Goal: Use online tool/utility: Utilize a website feature to perform a specific function

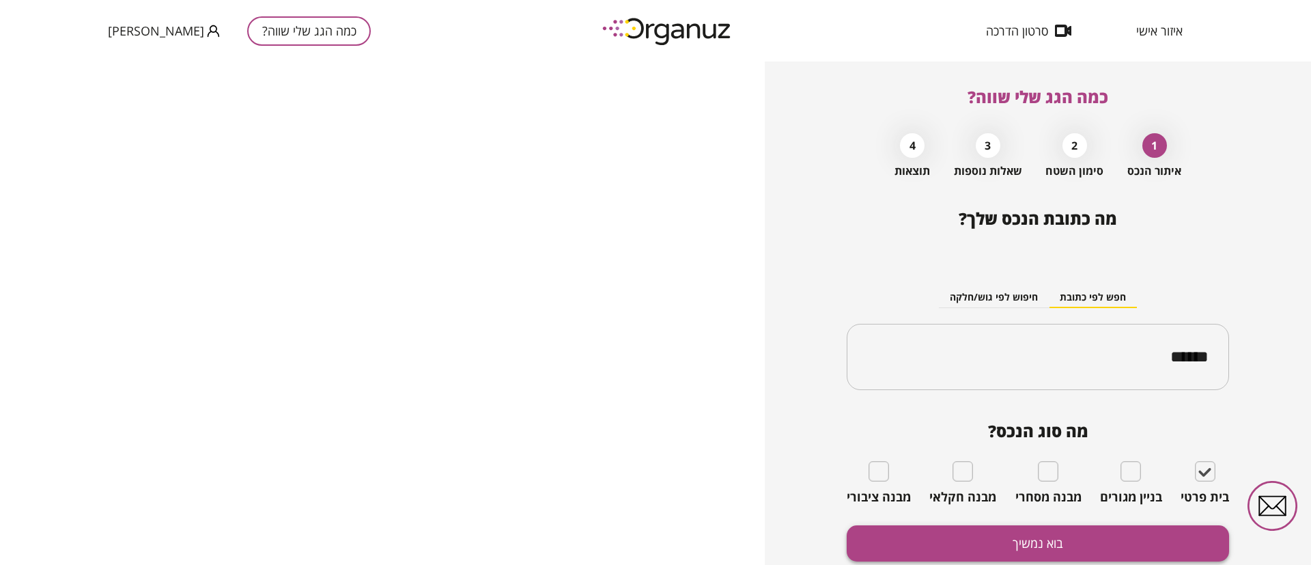
click at [1166, 536] on button "בוא נמשיך" at bounding box center [1038, 543] width 382 height 36
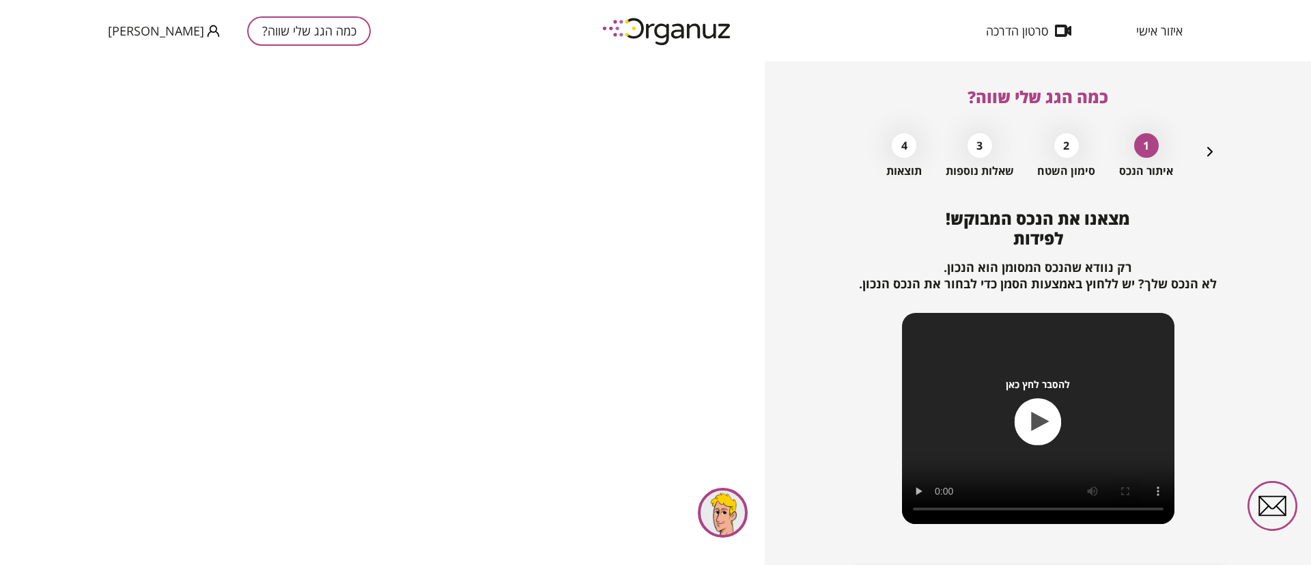
scroll to position [88, 0]
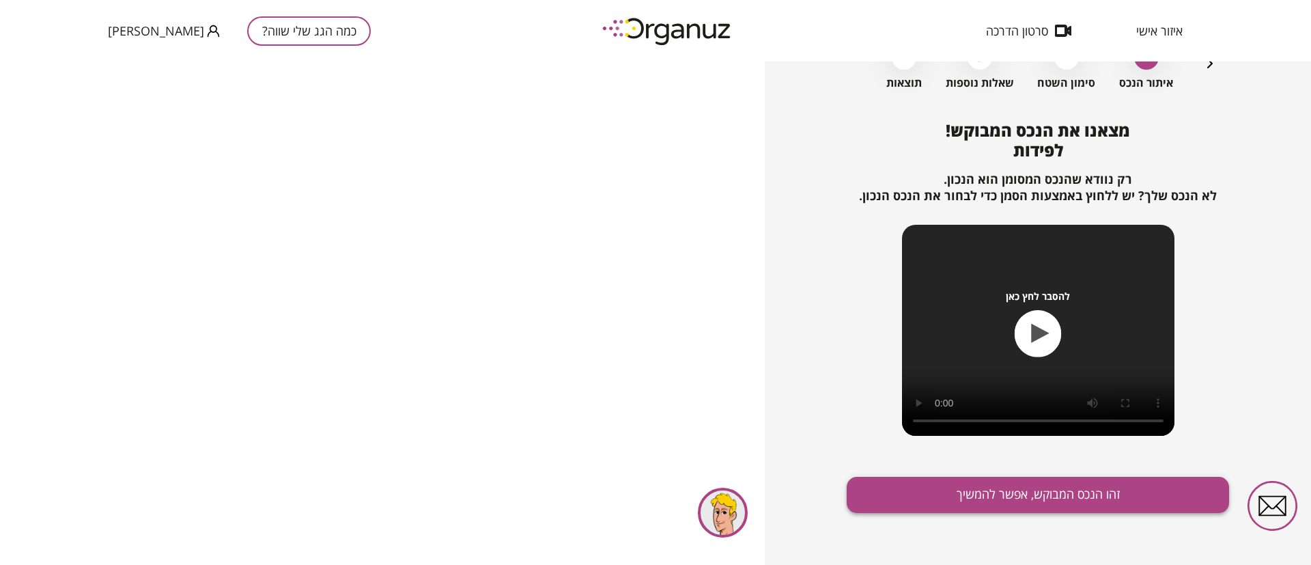
click at [1011, 491] on button "זהו הנכס המבוקש, אפשר להמשיך" at bounding box center [1038, 495] width 382 height 36
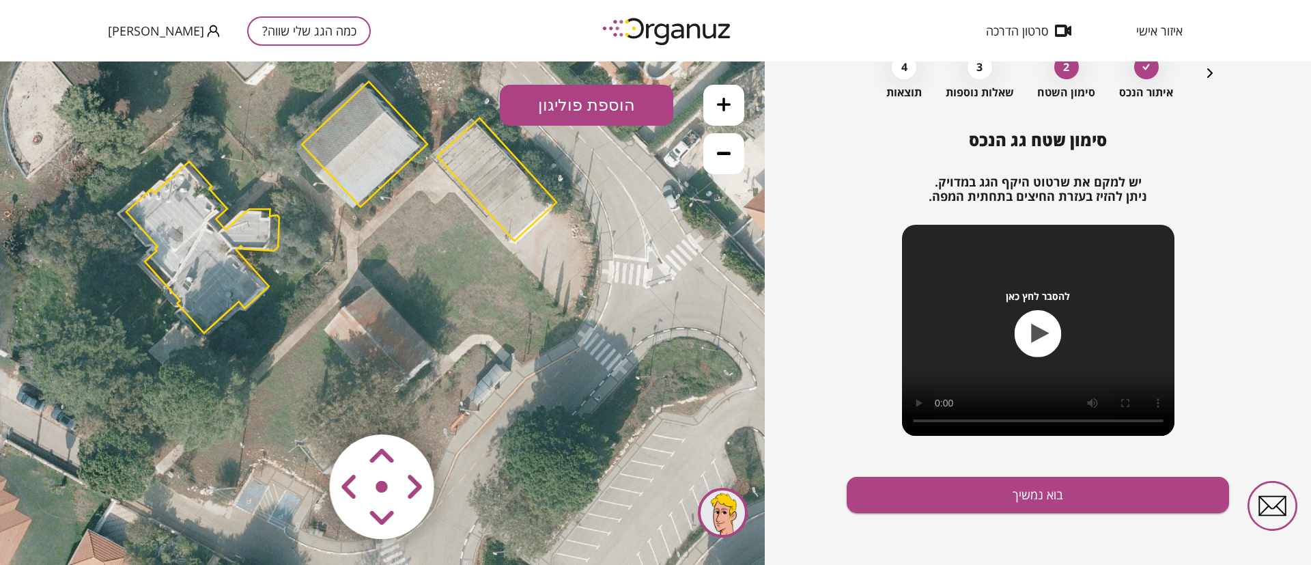
drag, startPoint x: 475, startPoint y: 393, endPoint x: 434, endPoint y: 287, distance: 113.5
click at [434, 287] on icon at bounding box center [340, 204] width 1311 height 1311
click at [185, 237] on polygon at bounding box center [202, 246] width 153 height 171
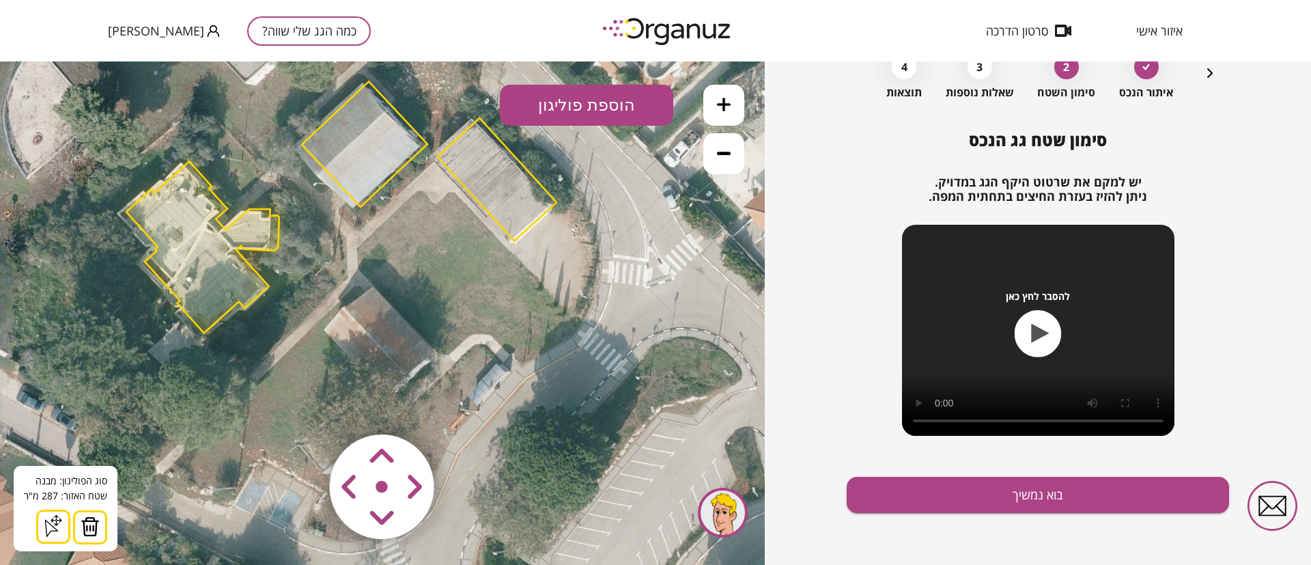
click at [83, 523] on img at bounding box center [90, 526] width 19 height 20
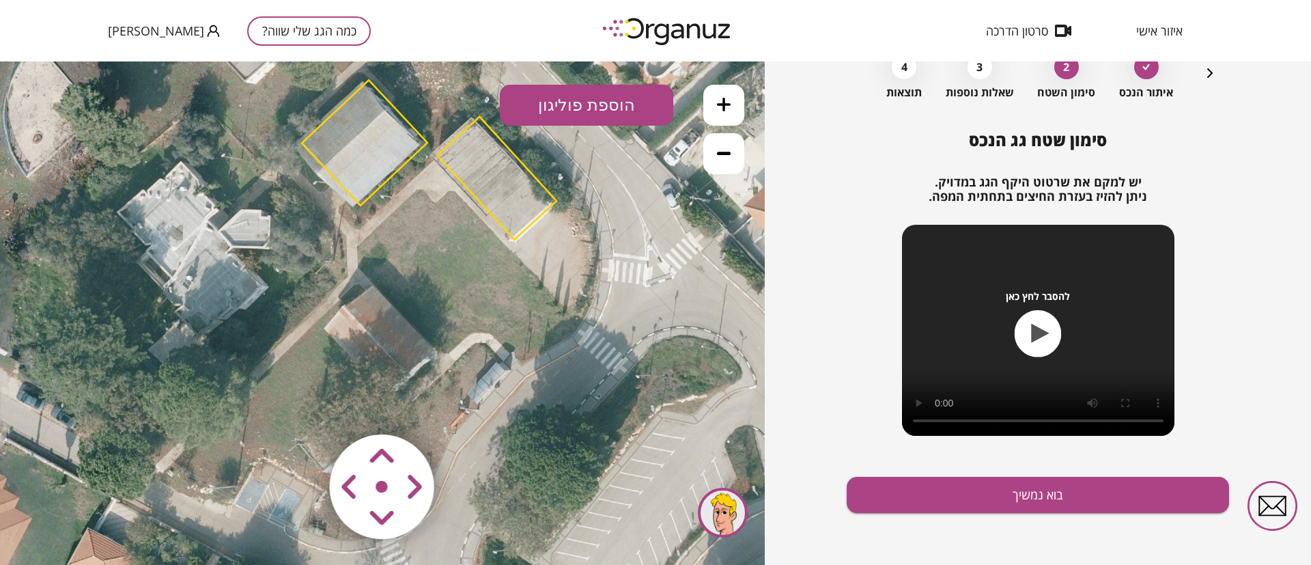
click at [362, 145] on polygon at bounding box center [365, 142] width 126 height 125
click at [353, 143] on polygon at bounding box center [365, 142] width 126 height 125
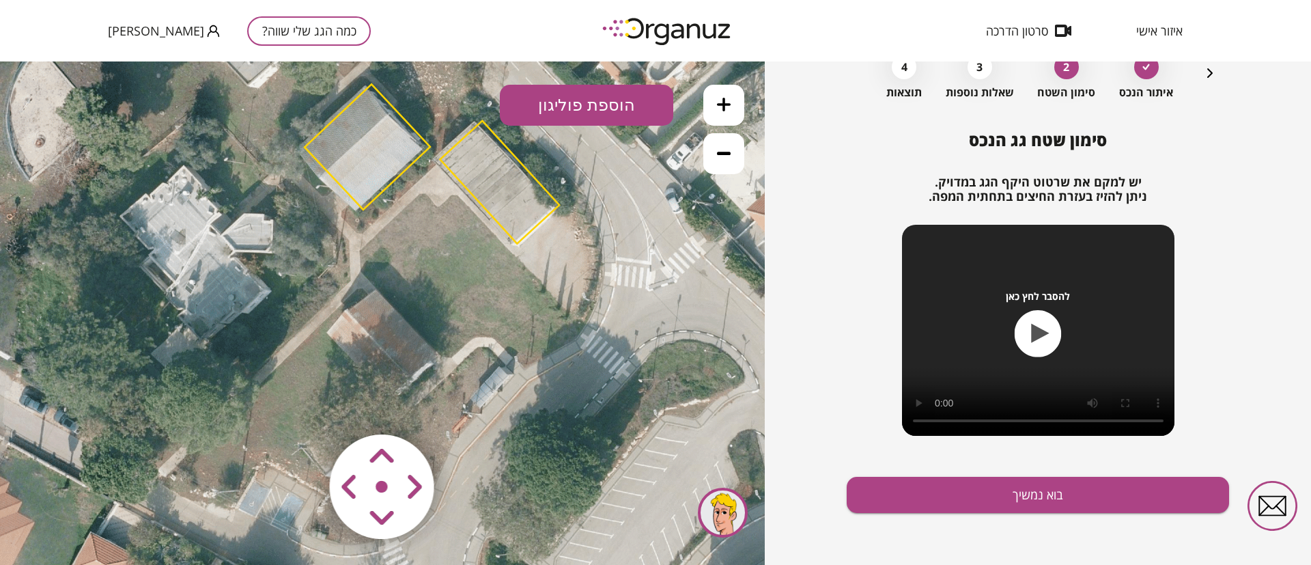
click at [367, 172] on polygon at bounding box center [368, 146] width 126 height 125
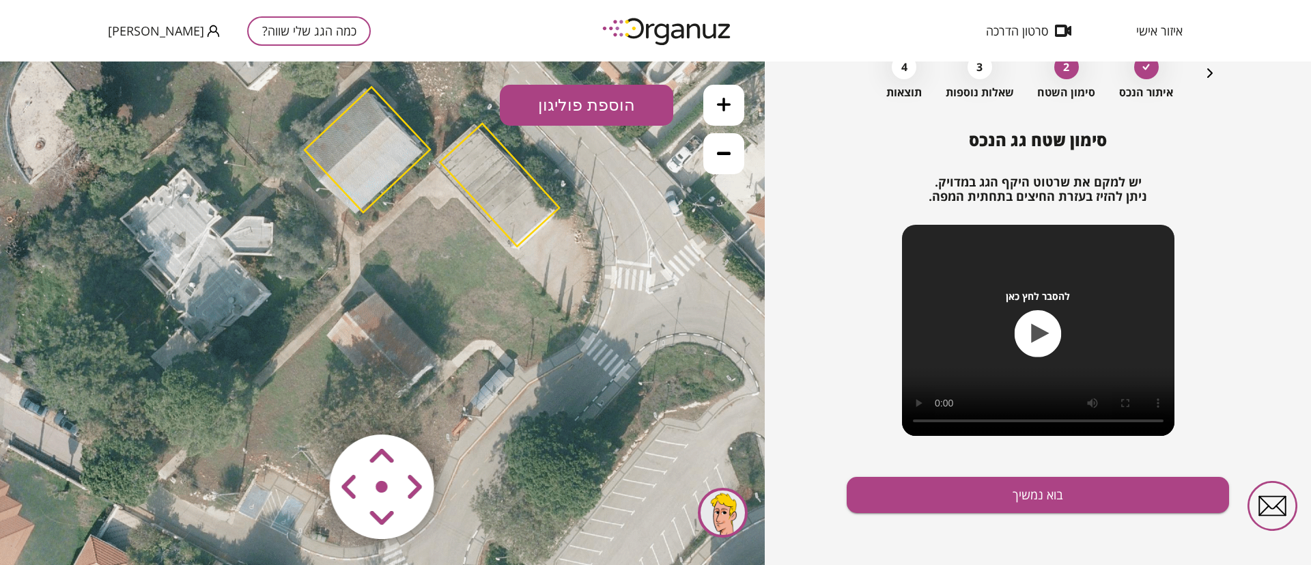
click at [365, 175] on polygon at bounding box center [368, 149] width 126 height 125
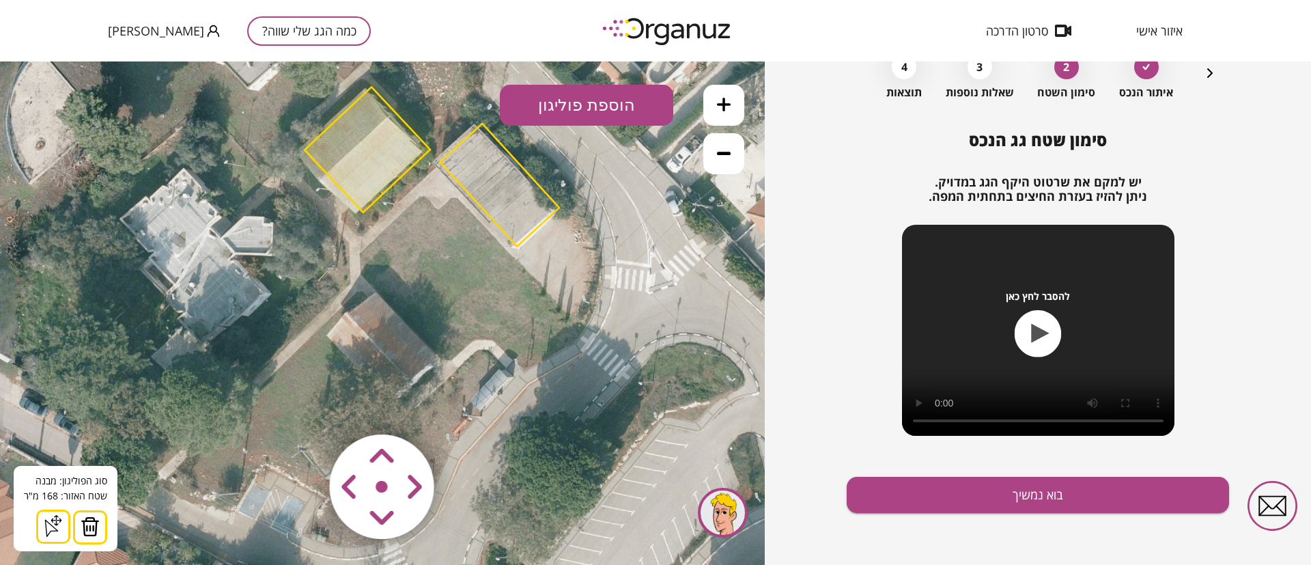
drag, startPoint x: 92, startPoint y: 524, endPoint x: 95, endPoint y: 498, distance: 25.4
click at [91, 524] on img at bounding box center [90, 526] width 19 height 20
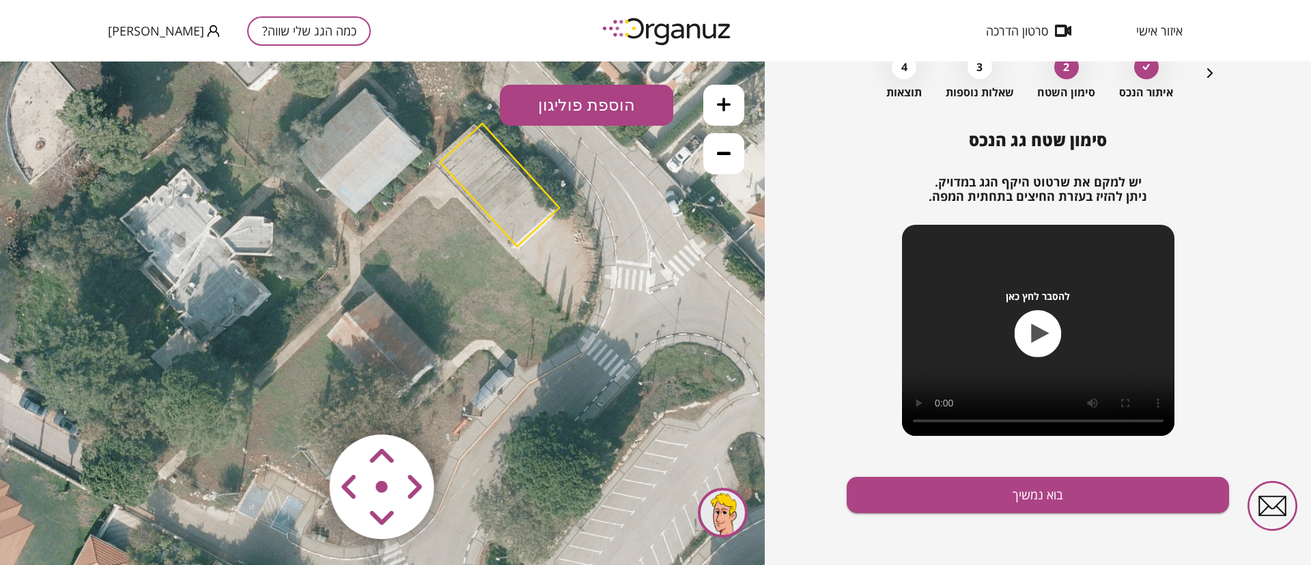
click at [493, 198] on polygon at bounding box center [500, 185] width 120 height 123
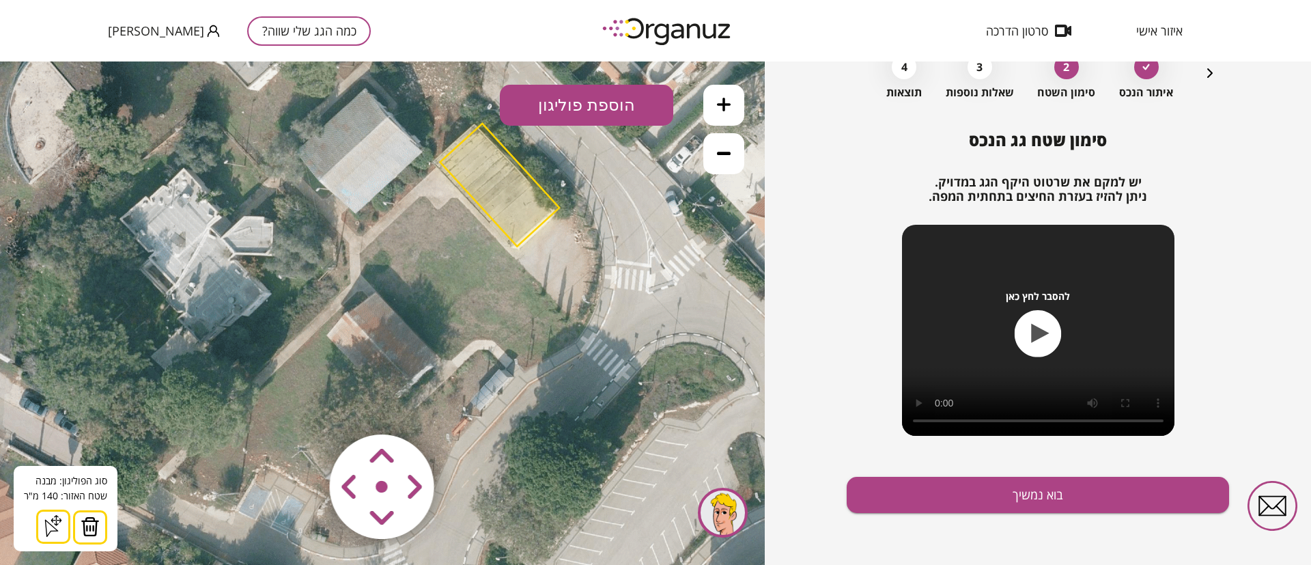
click at [82, 520] on img at bounding box center [90, 526] width 19 height 20
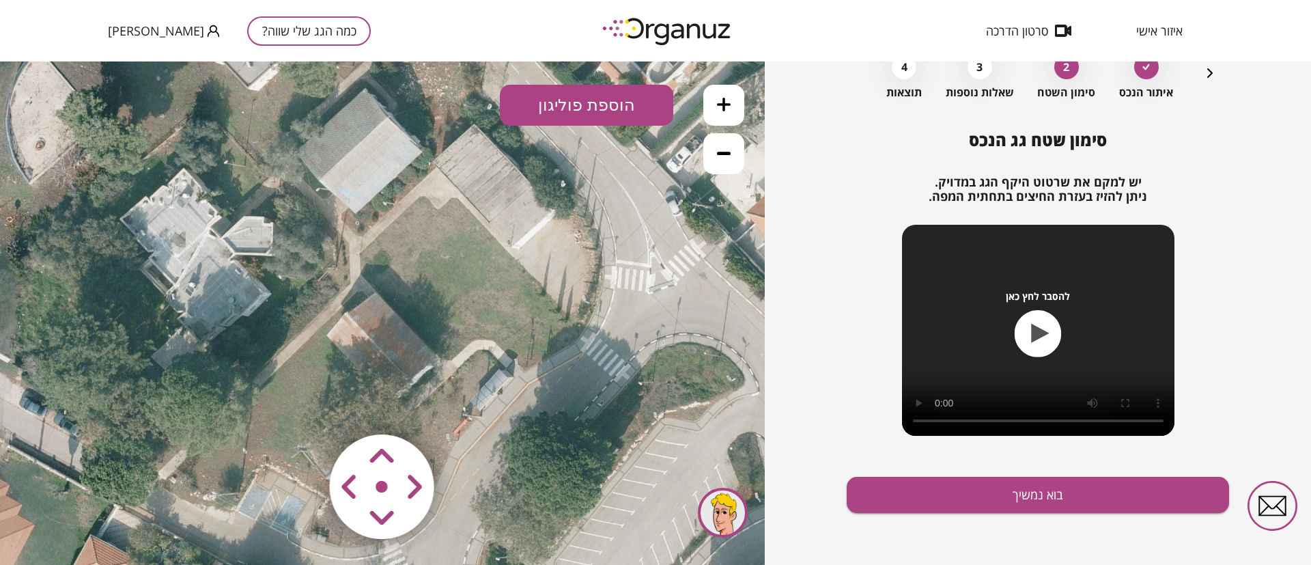
click at [720, 102] on icon at bounding box center [724, 105] width 14 height 14
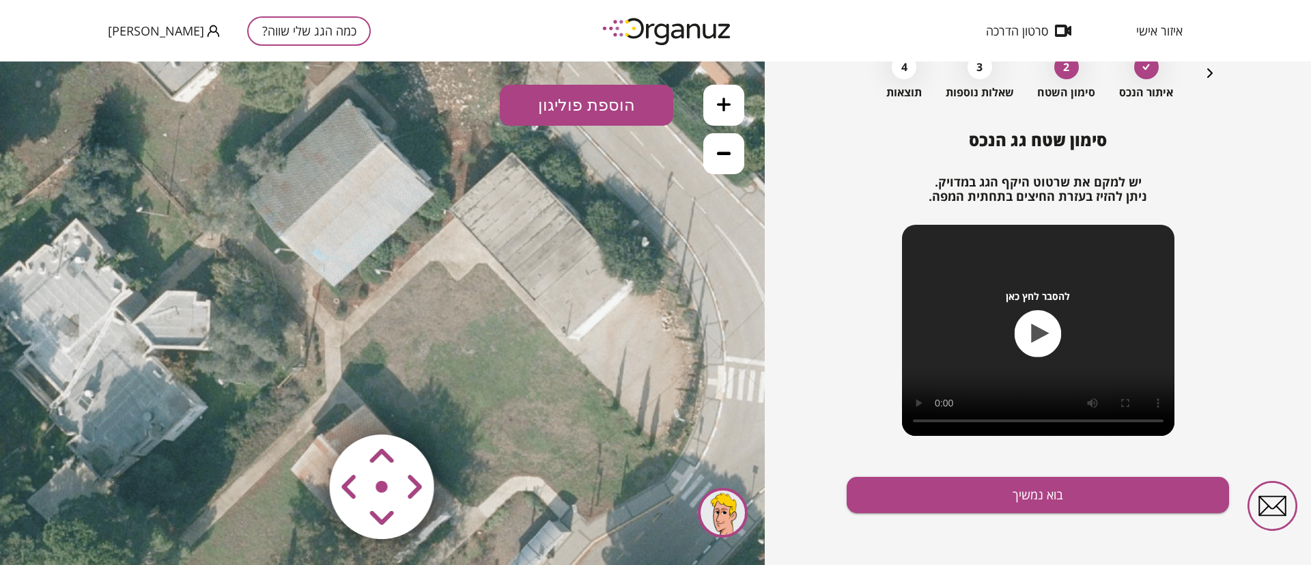
drag, startPoint x: 511, startPoint y: 324, endPoint x: 509, endPoint y: 416, distance: 92.2
click at [509, 416] on icon at bounding box center [315, 282] width 1967 height 1967
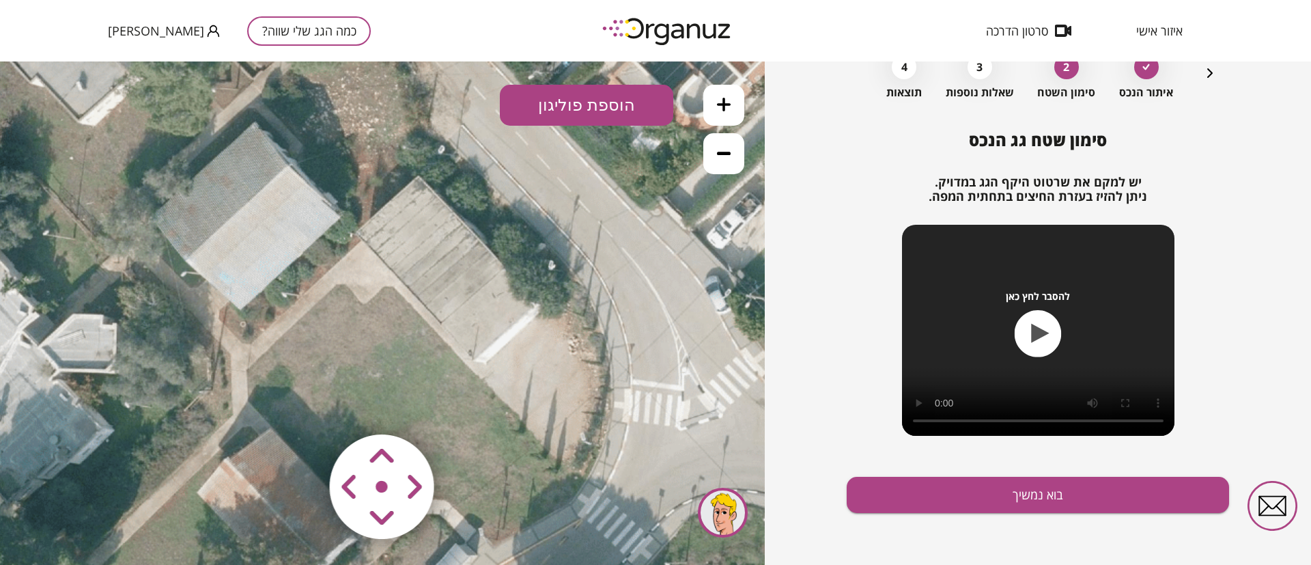
drag, startPoint x: 578, startPoint y: 388, endPoint x: 526, endPoint y: 320, distance: 85.2
click at [486, 412] on icon at bounding box center [222, 305] width 1967 height 1967
click at [720, 104] on icon at bounding box center [724, 105] width 14 height 14
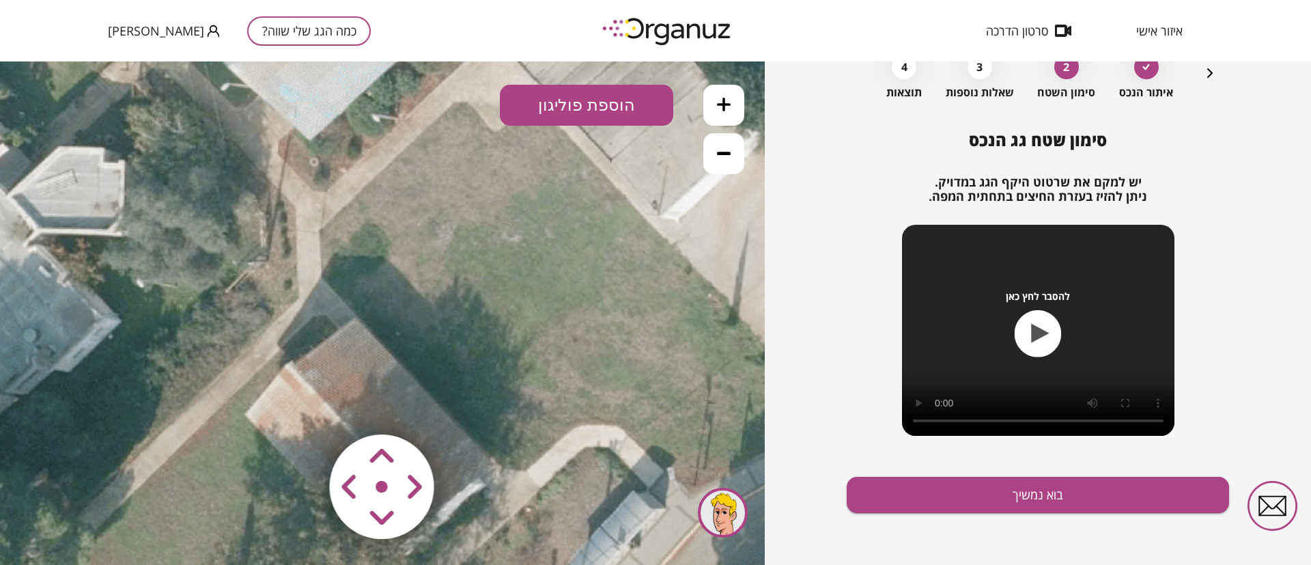
drag, startPoint x: 490, startPoint y: 398, endPoint x: 623, endPoint y: 243, distance: 204.4
click at [623, 243] on icon at bounding box center [283, 134] width 2950 height 2950
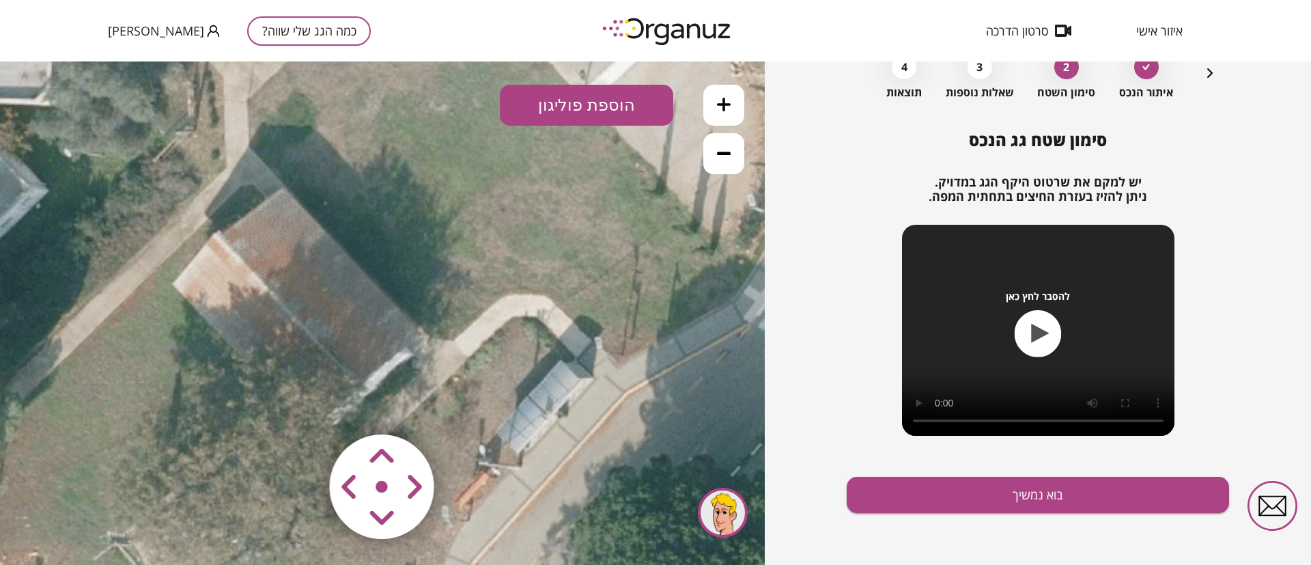
drag, startPoint x: 601, startPoint y: 331, endPoint x: 537, endPoint y: 223, distance: 125.8
click at [537, 223] on icon at bounding box center [210, 3] width 2950 height 2950
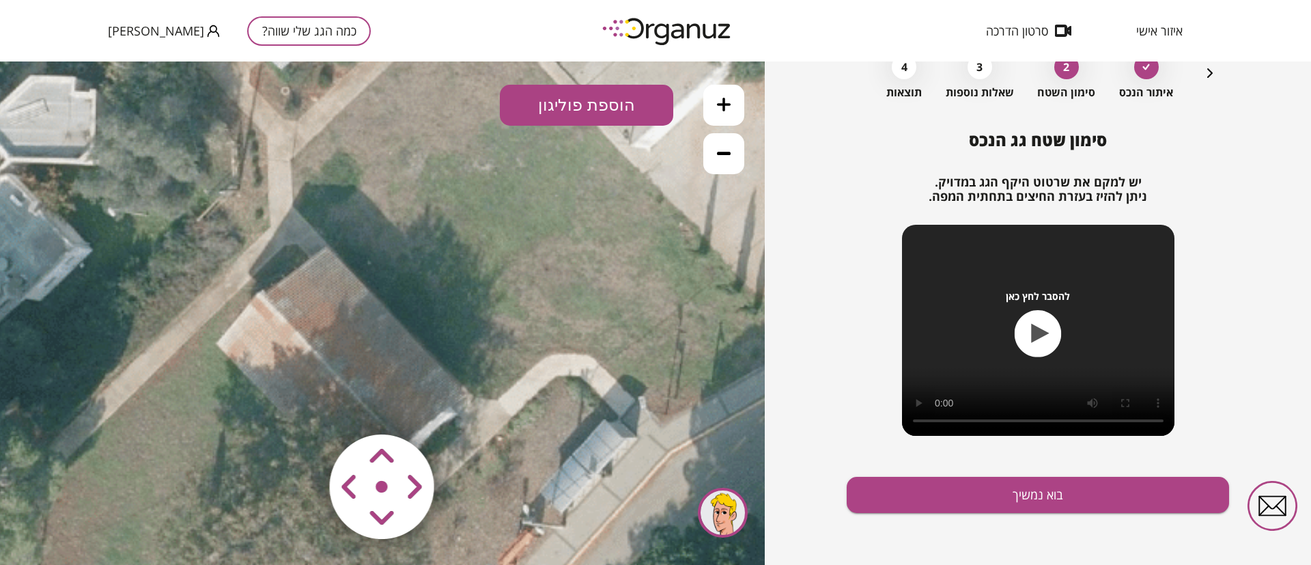
drag, startPoint x: 496, startPoint y: 278, endPoint x: 540, endPoint y: 337, distance: 73.8
click at [540, 337] on icon at bounding box center [254, 63] width 2950 height 2950
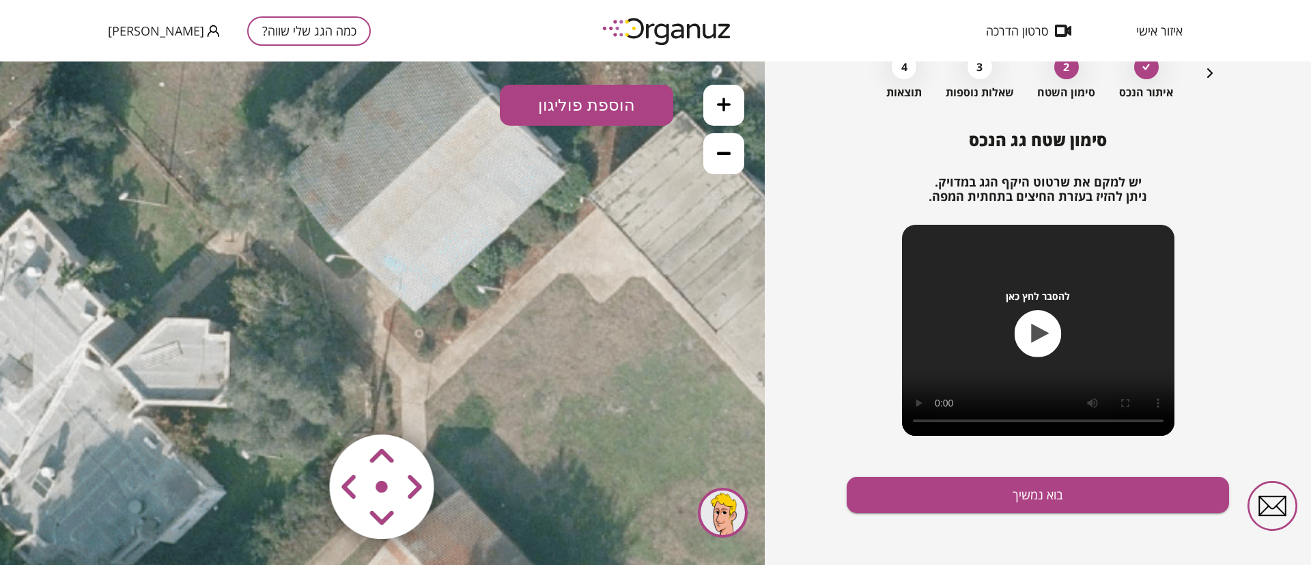
drag, startPoint x: 393, startPoint y: 171, endPoint x: 528, endPoint y: 415, distance: 278.4
click at [528, 415] on icon at bounding box center [388, 305] width 2950 height 2950
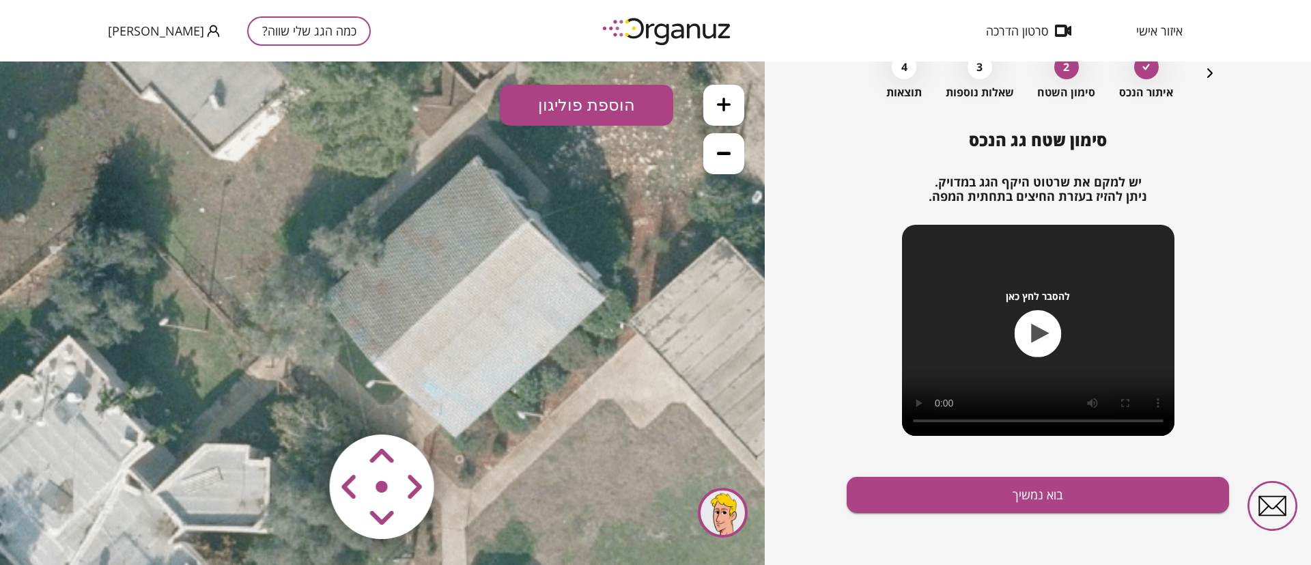
drag, startPoint x: 453, startPoint y: 326, endPoint x: 486, endPoint y: 427, distance: 106.9
click at [486, 427] on icon at bounding box center [428, 431] width 2950 height 2950
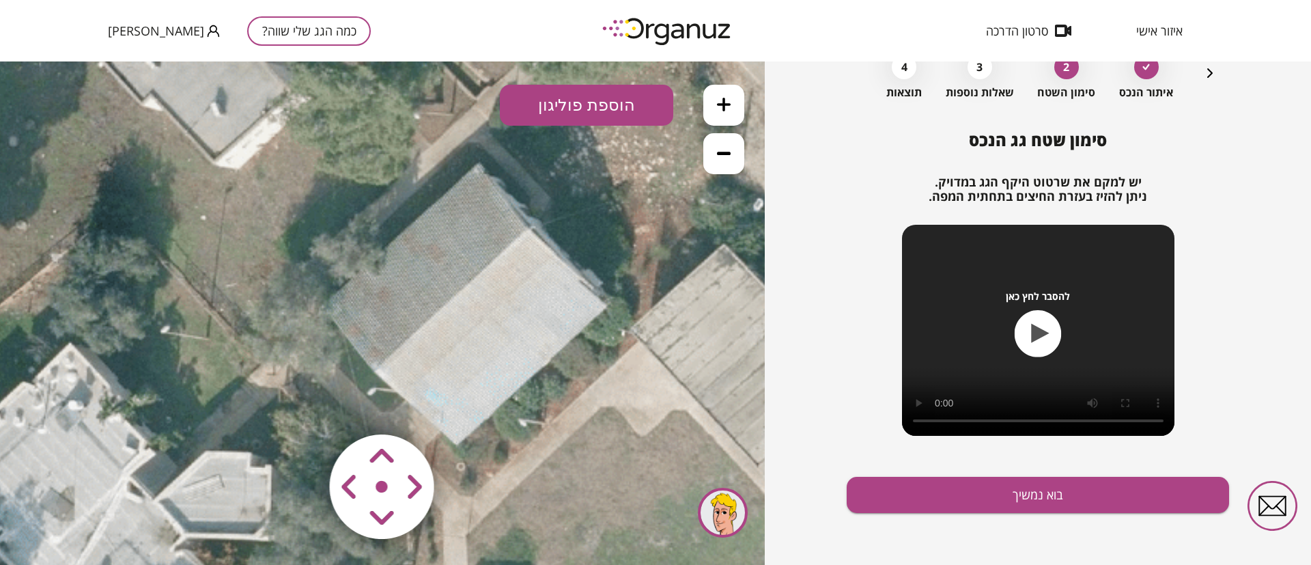
click at [589, 105] on button "הוספת פוליגון" at bounding box center [586, 105] width 173 height 41
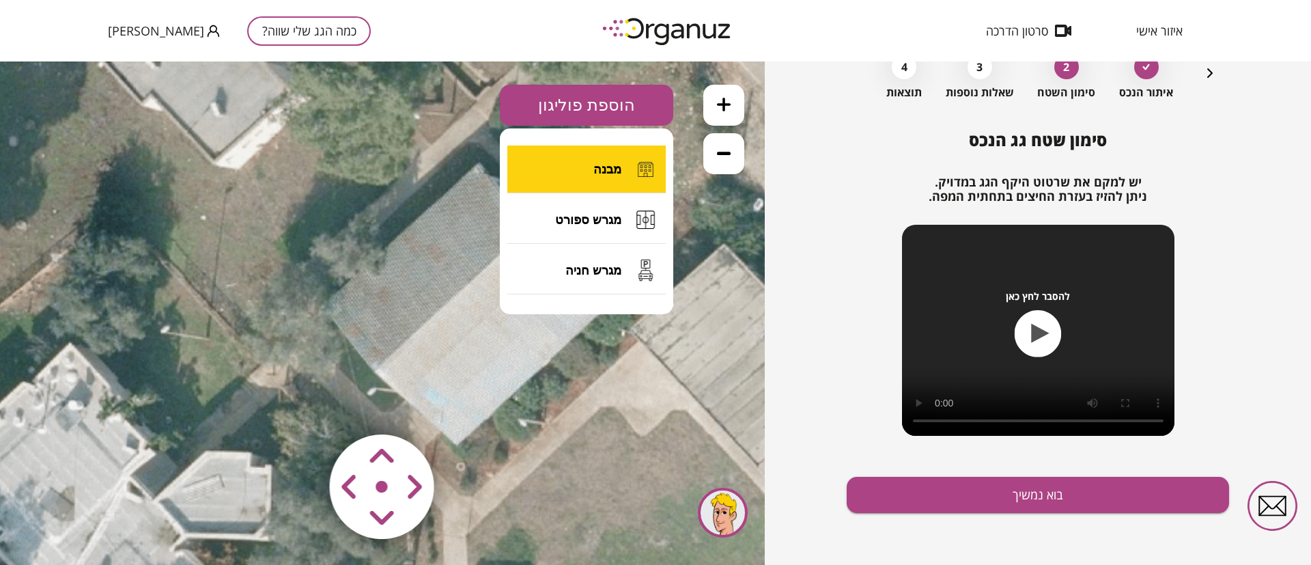
click at [624, 169] on button "מבנה" at bounding box center [586, 169] width 158 height 48
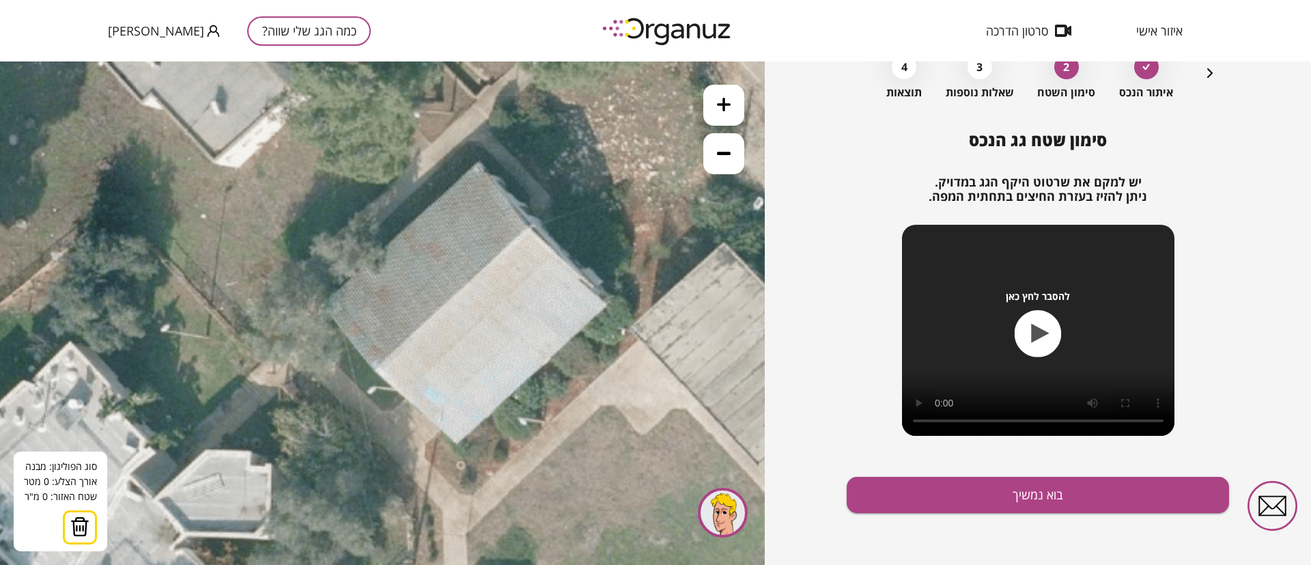
click at [477, 163] on icon at bounding box center [430, 437] width 2950 height 2950
click at [478, 163] on icon at bounding box center [430, 437] width 2950 height 2950
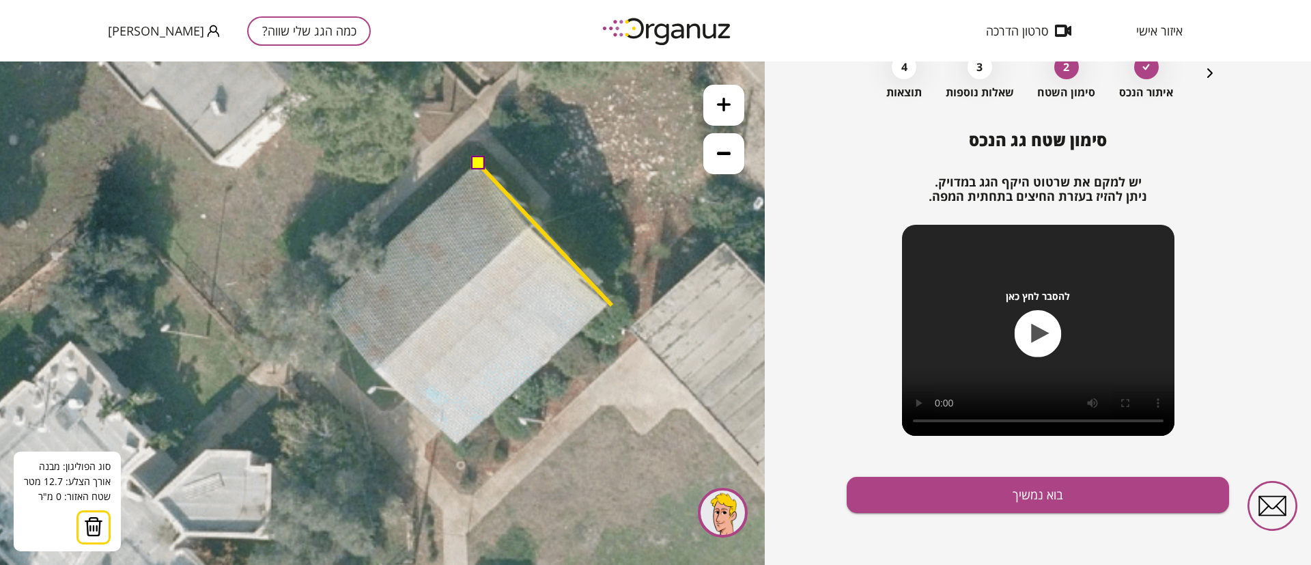
click at [612, 305] on icon at bounding box center [430, 437] width 2950 height 2950
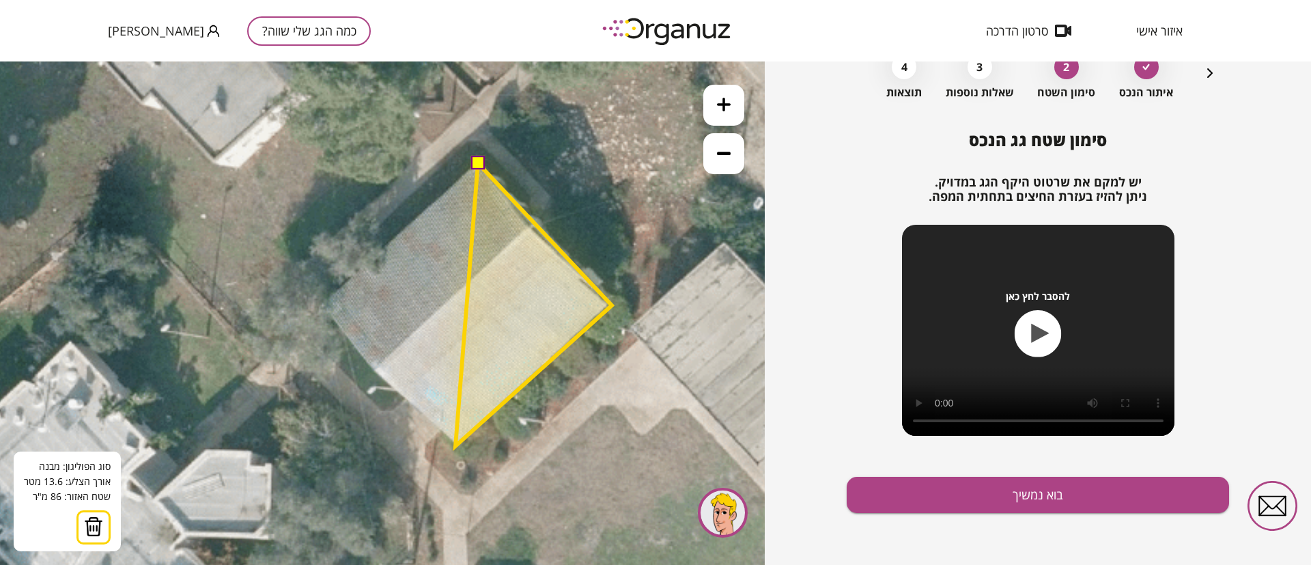
click at [455, 446] on polygon at bounding box center [533, 304] width 156 height 283
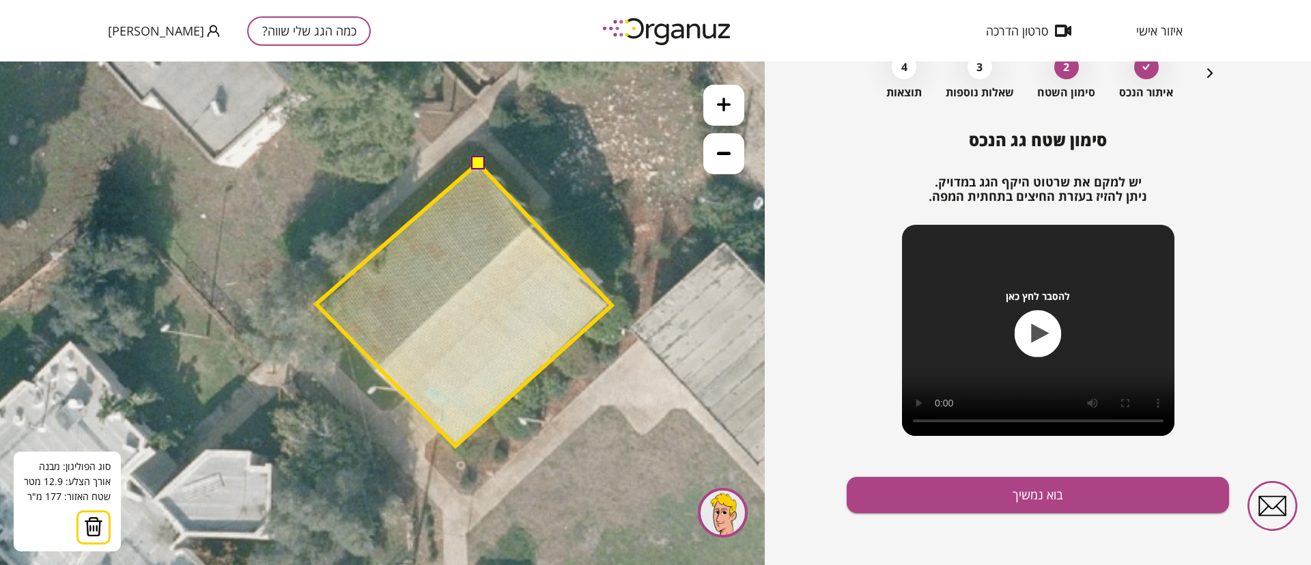
click at [316, 304] on polygon at bounding box center [464, 304] width 296 height 283
click at [477, 158] on button at bounding box center [477, 163] width 14 height 14
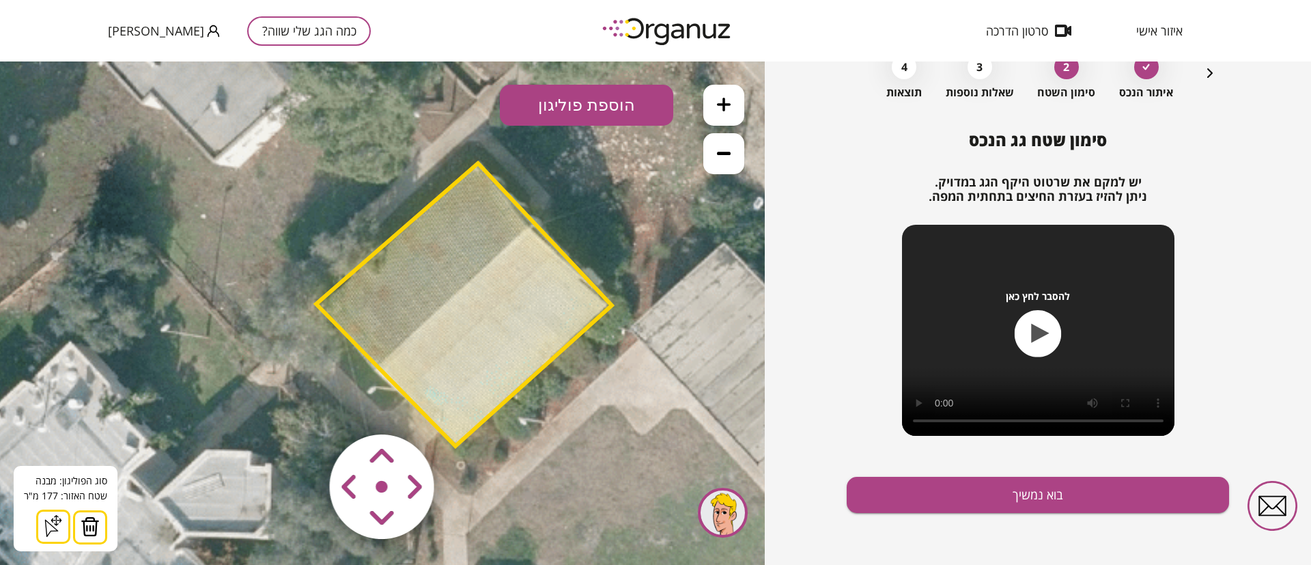
click at [726, 156] on icon at bounding box center [724, 153] width 14 height 14
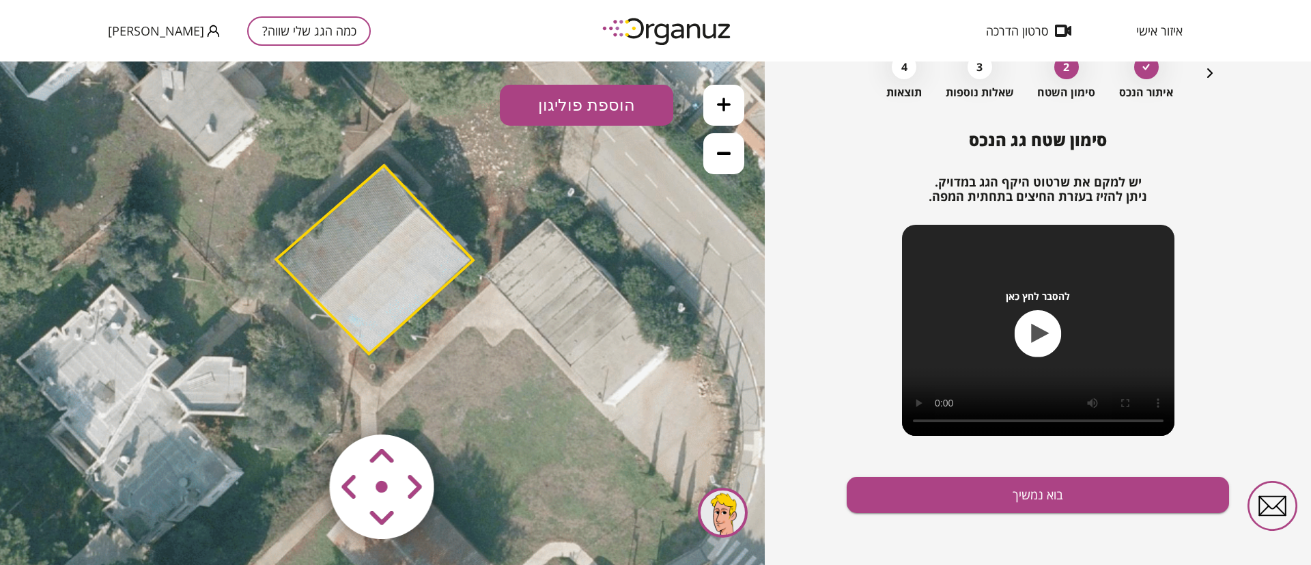
drag, startPoint x: 648, startPoint y: 318, endPoint x: 562, endPoint y: 249, distance: 110.3
click at [562, 249] on icon at bounding box center [351, 347] width 1967 height 1967
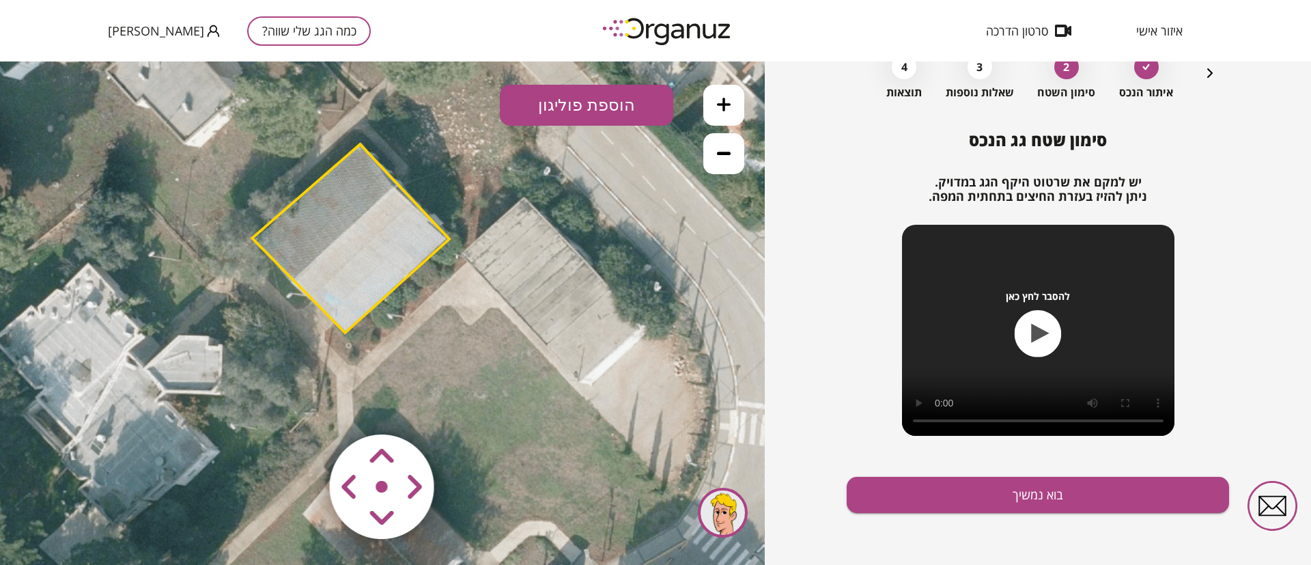
click at [600, 107] on button "הוספת פוליגון" at bounding box center [586, 105] width 173 height 41
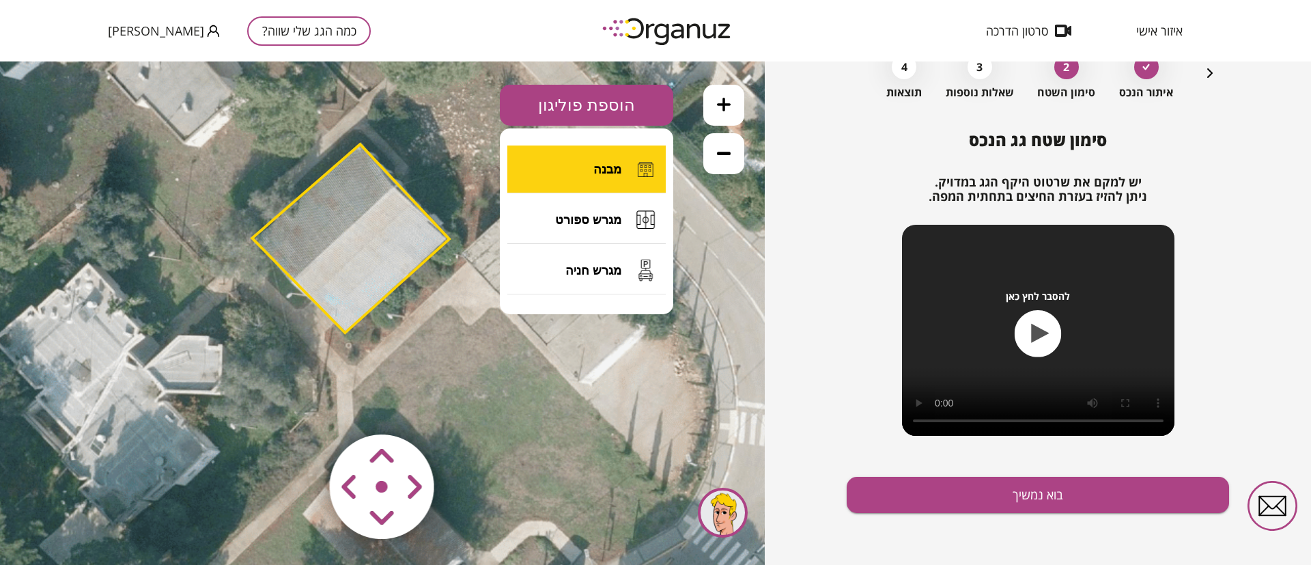
click at [617, 163] on span "מבנה" at bounding box center [607, 169] width 28 height 15
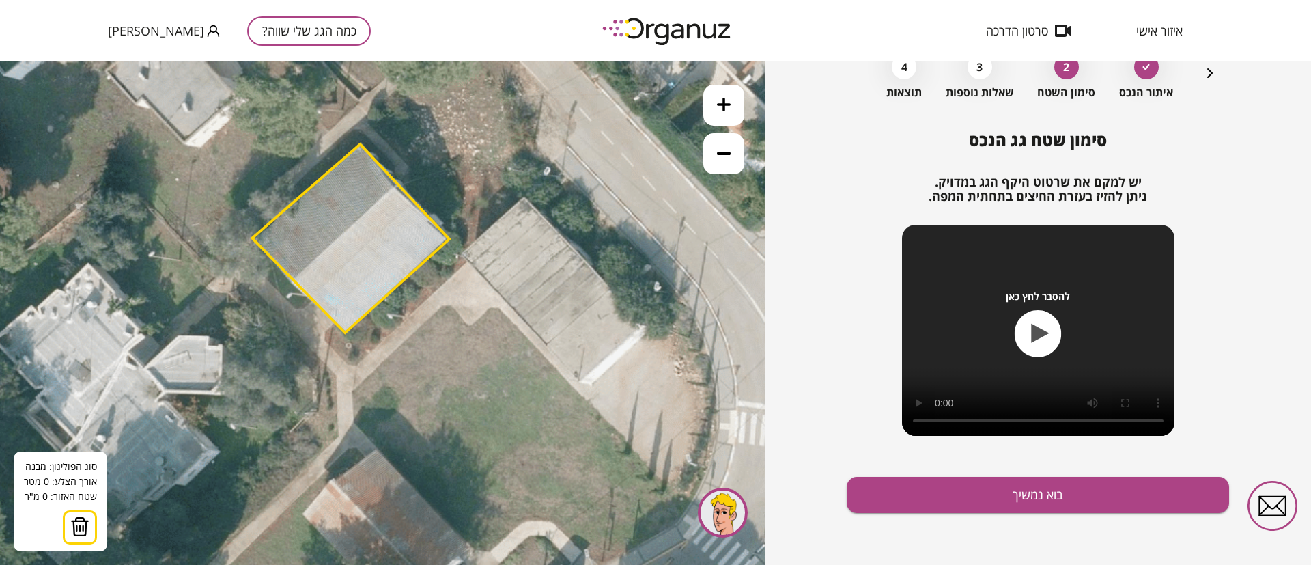
click at [525, 197] on icon at bounding box center [327, 326] width 1967 height 1967
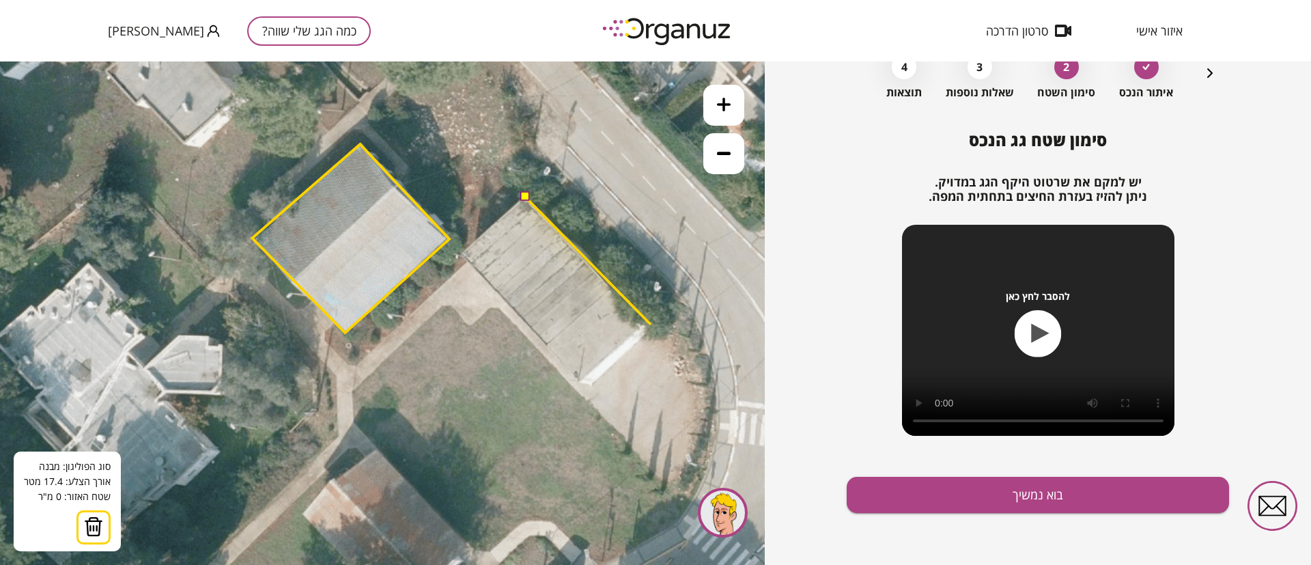
click at [651, 324] on icon at bounding box center [327, 326] width 1967 height 1967
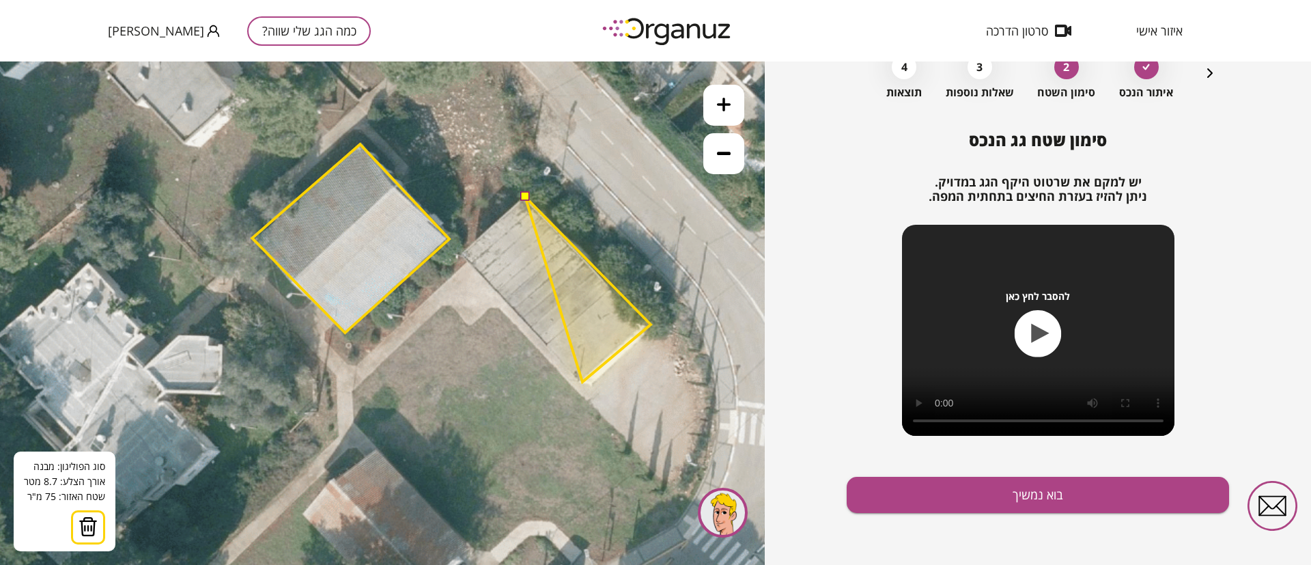
click at [582, 382] on polygon at bounding box center [588, 289] width 126 height 185
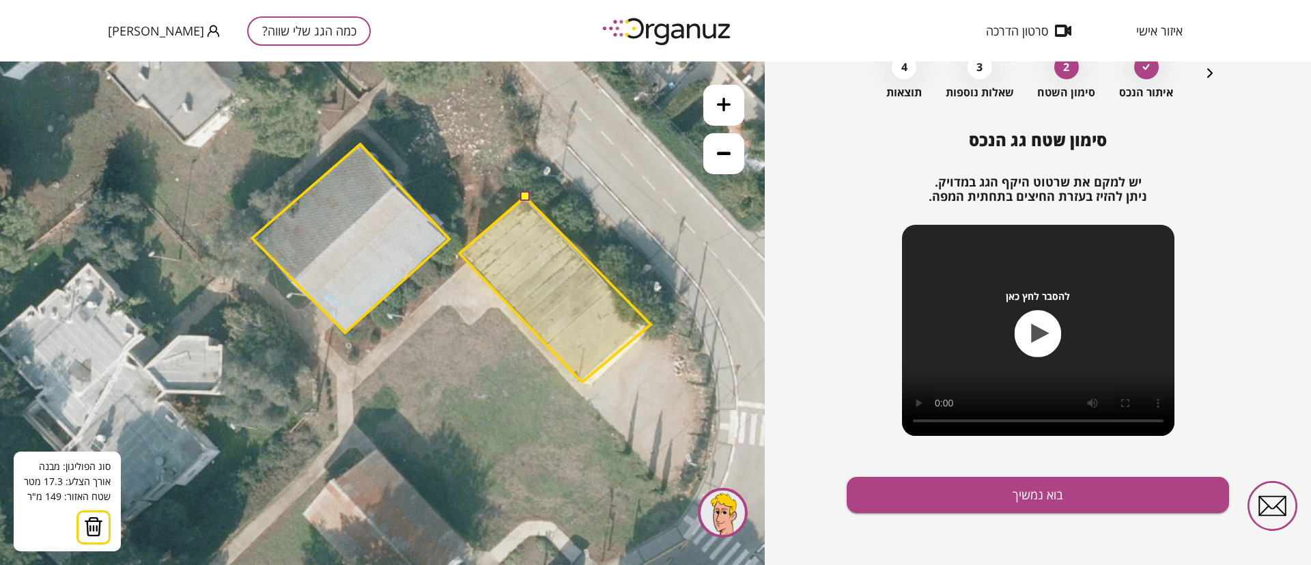
click at [460, 253] on polygon at bounding box center [555, 289] width 191 height 185
drag, startPoint x: 528, startPoint y: 194, endPoint x: 526, endPoint y: 201, distance: 7.0
click at [528, 193] on button at bounding box center [525, 196] width 10 height 10
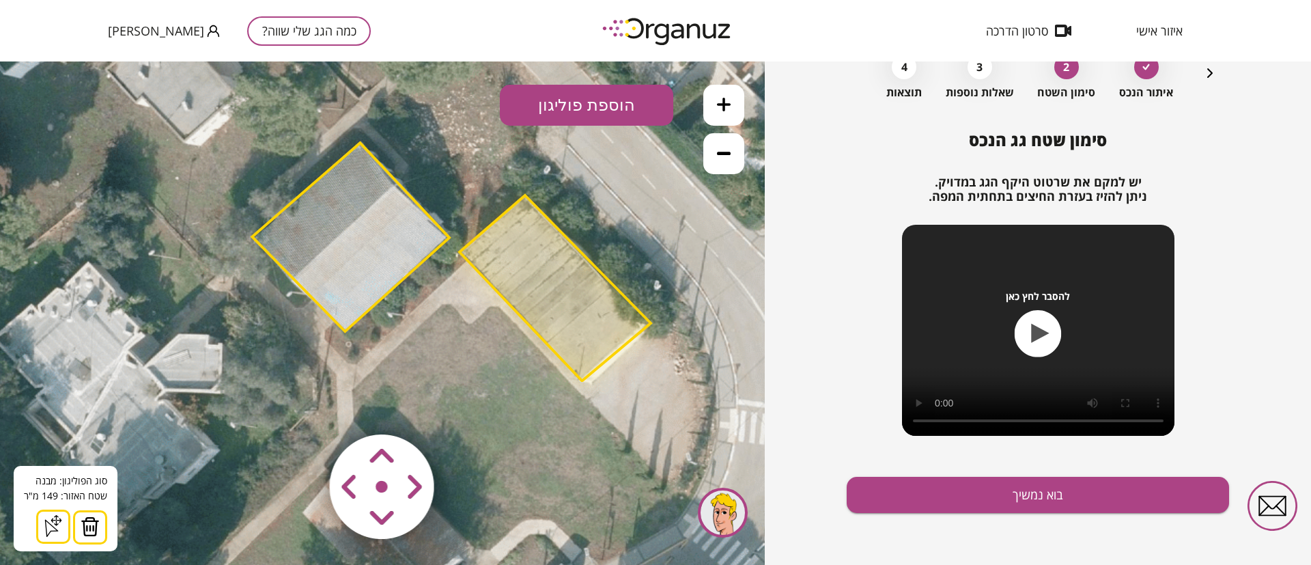
click at [609, 111] on button "הוספת פוליגון" at bounding box center [586, 105] width 173 height 41
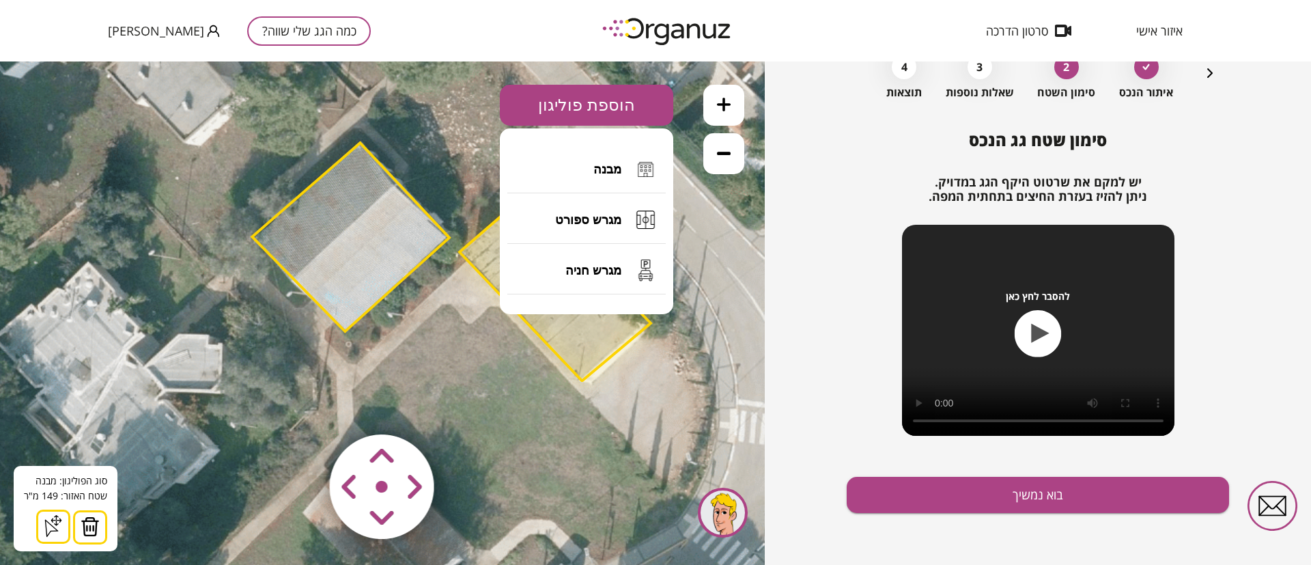
click at [600, 171] on span "מבנה" at bounding box center [607, 169] width 28 height 15
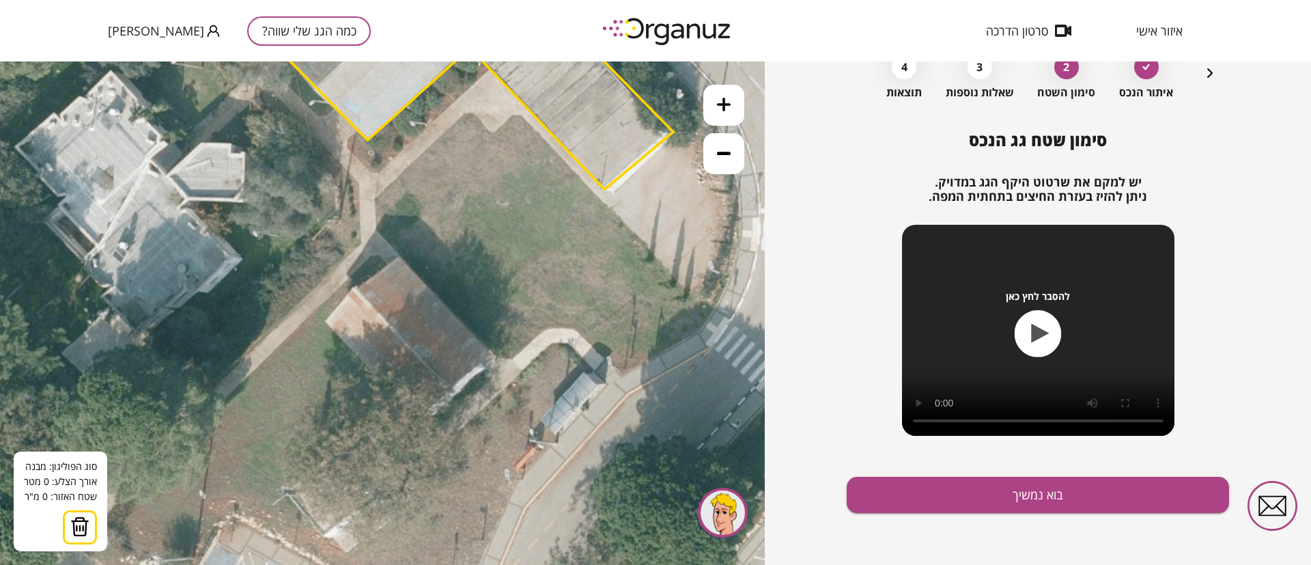
drag, startPoint x: 474, startPoint y: 343, endPoint x: 459, endPoint y: 232, distance: 112.3
click at [496, 177] on icon at bounding box center [350, 134] width 1967 height 1967
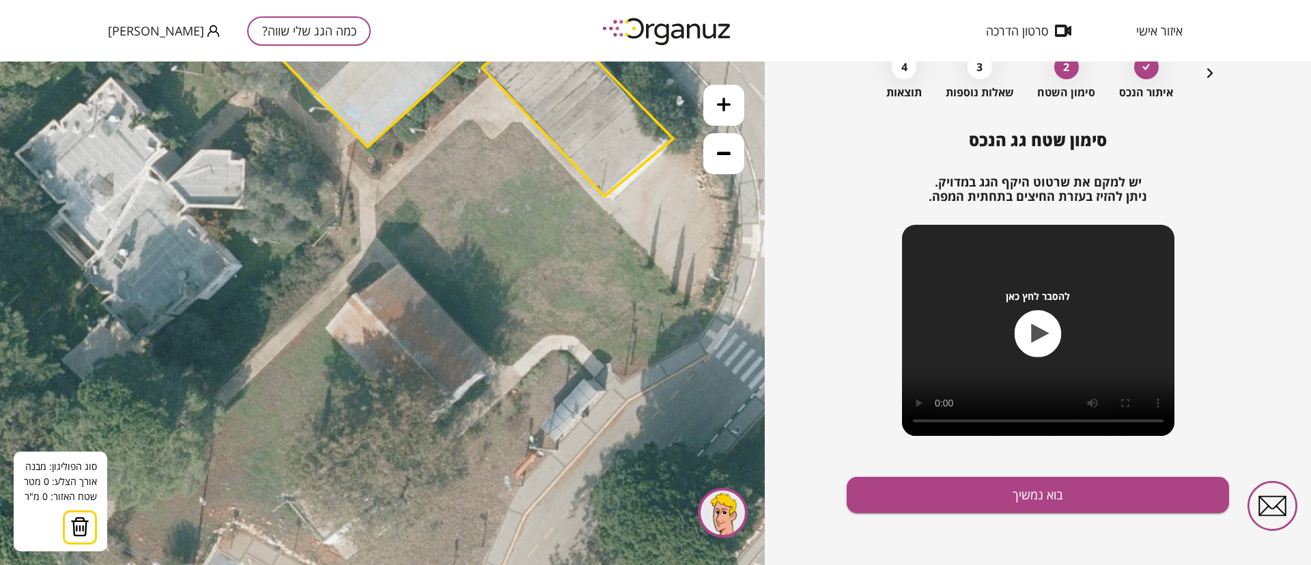
click at [398, 263] on icon at bounding box center [350, 140] width 1967 height 1967
click at [494, 363] on polygon at bounding box center [446, 313] width 96 height 100
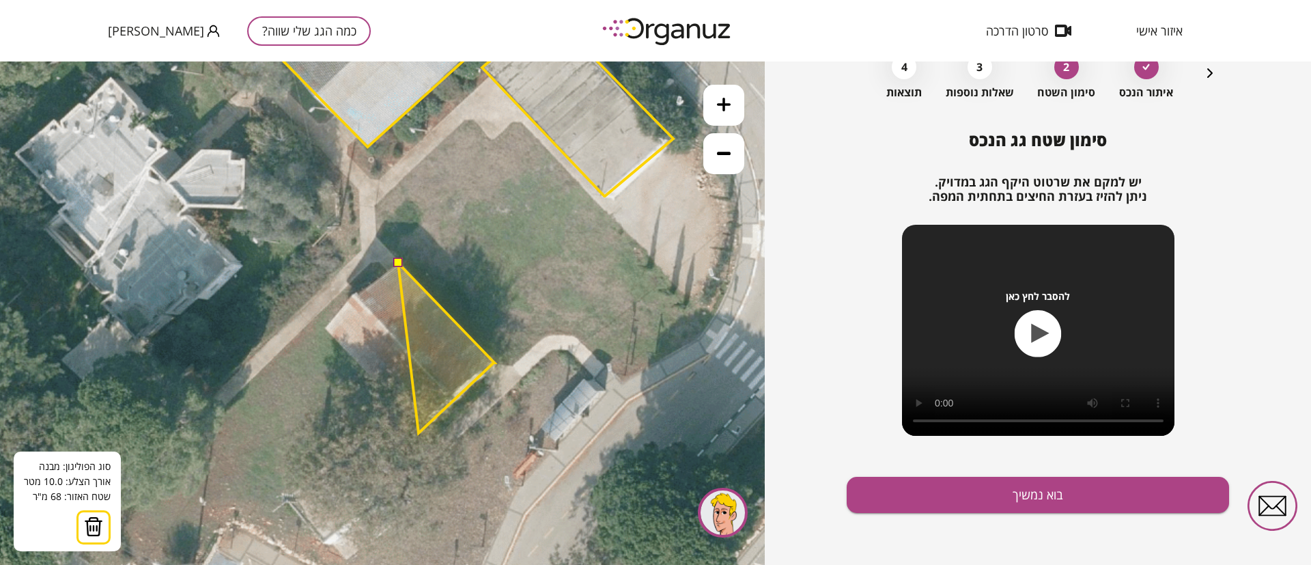
click at [419, 433] on polygon at bounding box center [446, 348] width 96 height 170
click at [322, 324] on polygon at bounding box center [408, 348] width 173 height 170
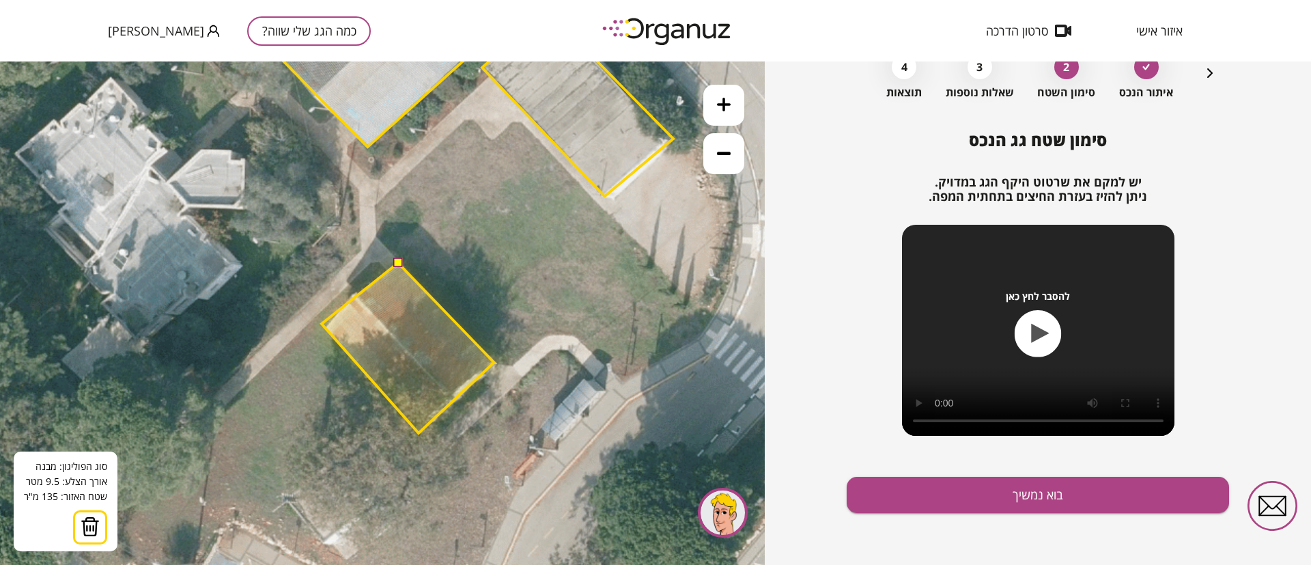
click at [399, 262] on button at bounding box center [398, 262] width 10 height 10
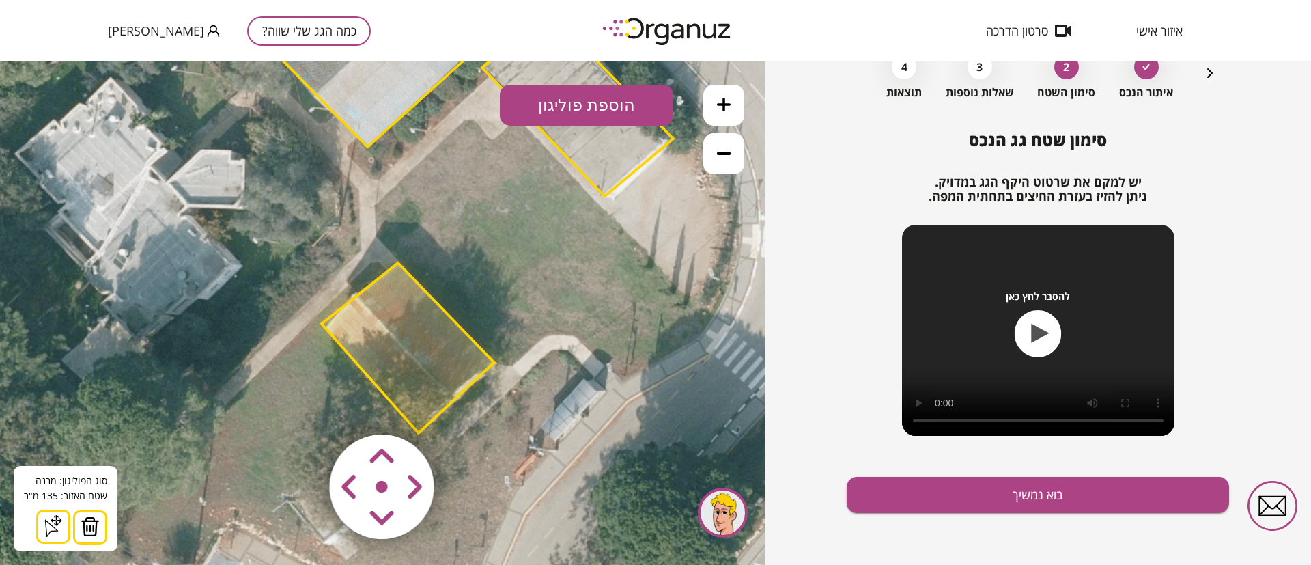
click at [725, 156] on icon at bounding box center [724, 153] width 14 height 14
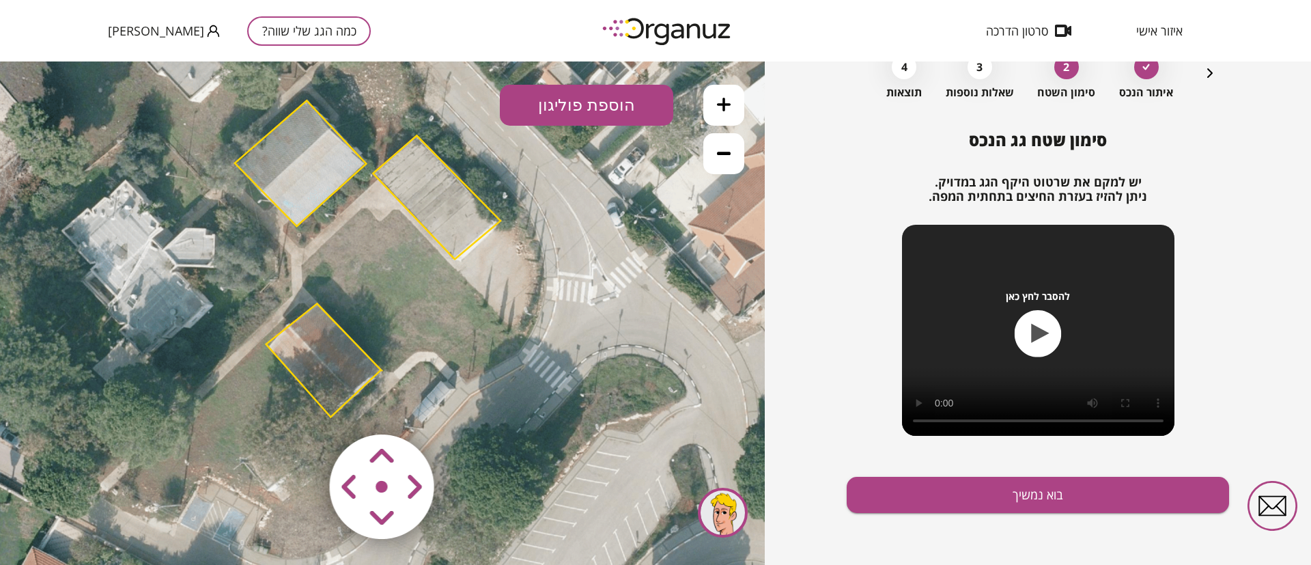
drag, startPoint x: 609, startPoint y: 260, endPoint x: 531, endPoint y: 284, distance: 81.4
click at [531, 284] on icon at bounding box center [285, 221] width 1311 height 1311
click at [587, 111] on button "הוספת פוליגון" at bounding box center [586, 105] width 173 height 41
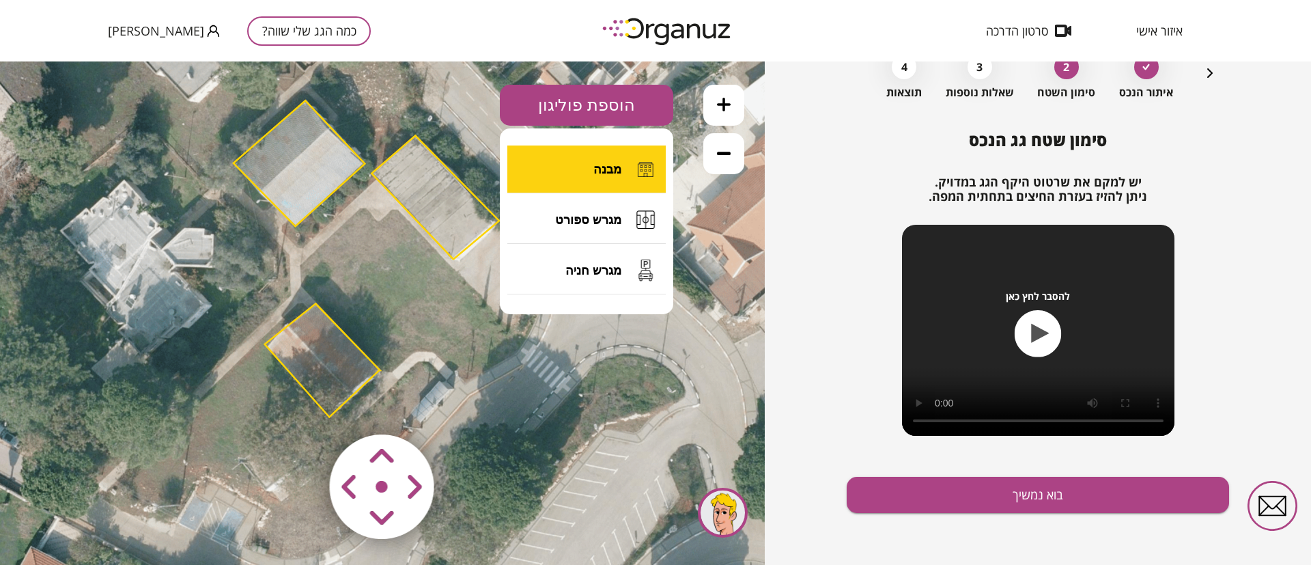
click at [617, 171] on span "מבנה" at bounding box center [607, 169] width 28 height 15
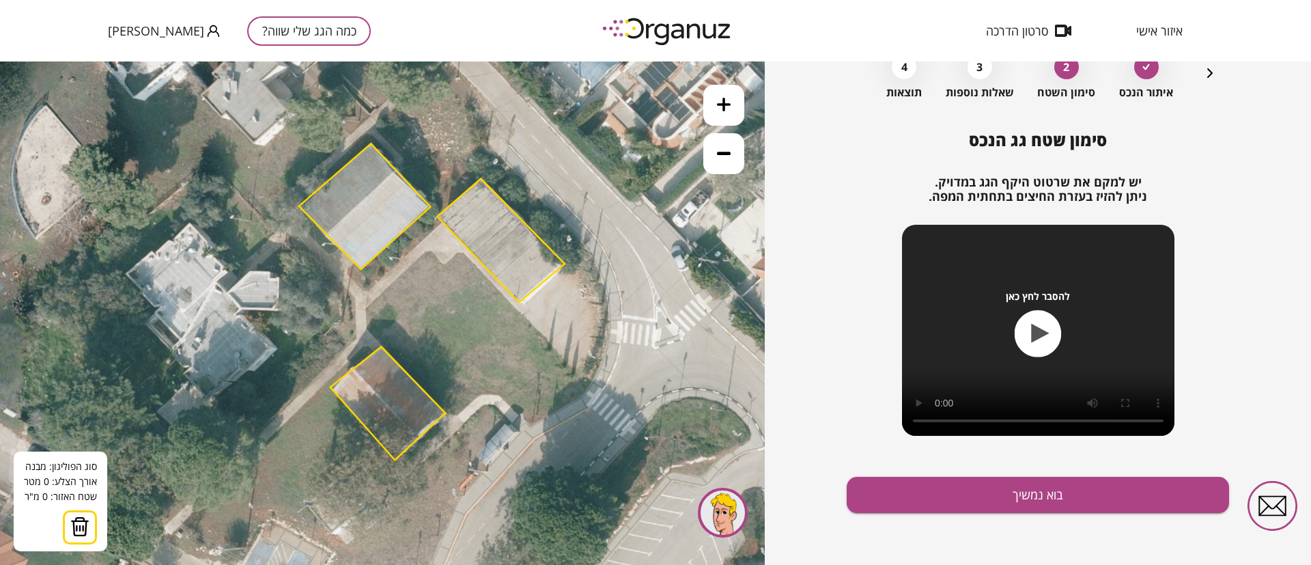
drag, startPoint x: 548, startPoint y: 341, endPoint x: 614, endPoint y: 384, distance: 78.4
click at [614, 384] on icon at bounding box center [349, 264] width 1311 height 1311
click at [76, 524] on img at bounding box center [79, 526] width 19 height 20
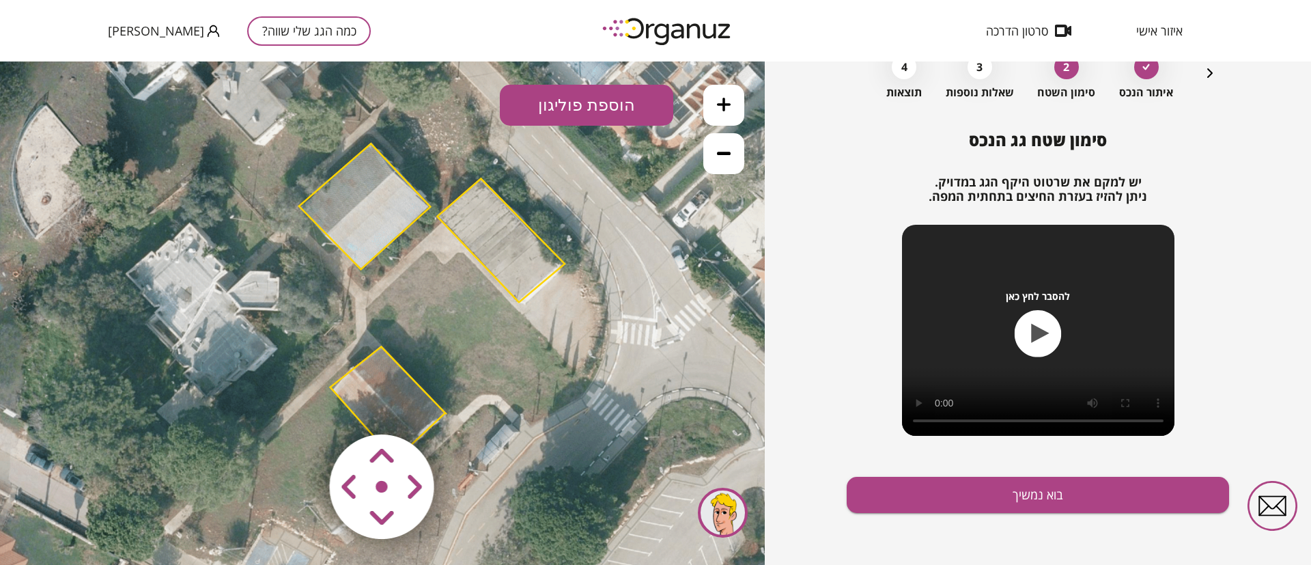
click at [494, 247] on polygon at bounding box center [501, 241] width 128 height 124
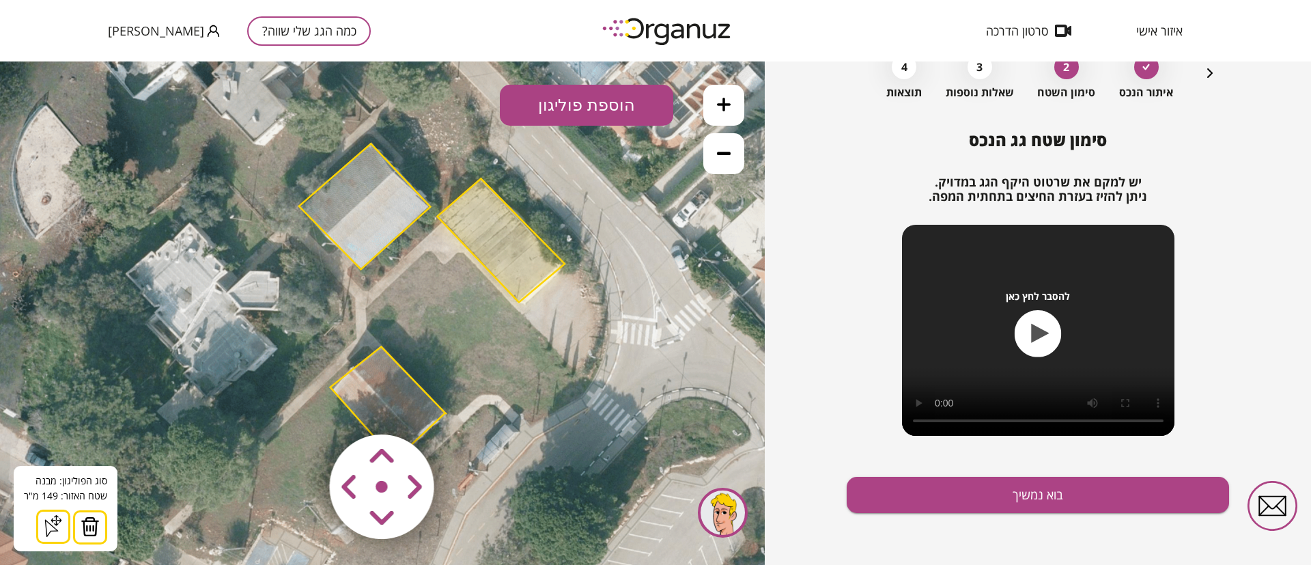
click at [503, 251] on polygon at bounding box center [501, 241] width 128 height 124
click at [515, 241] on polygon at bounding box center [501, 241] width 128 height 124
click at [369, 198] on polygon at bounding box center [364, 206] width 131 height 126
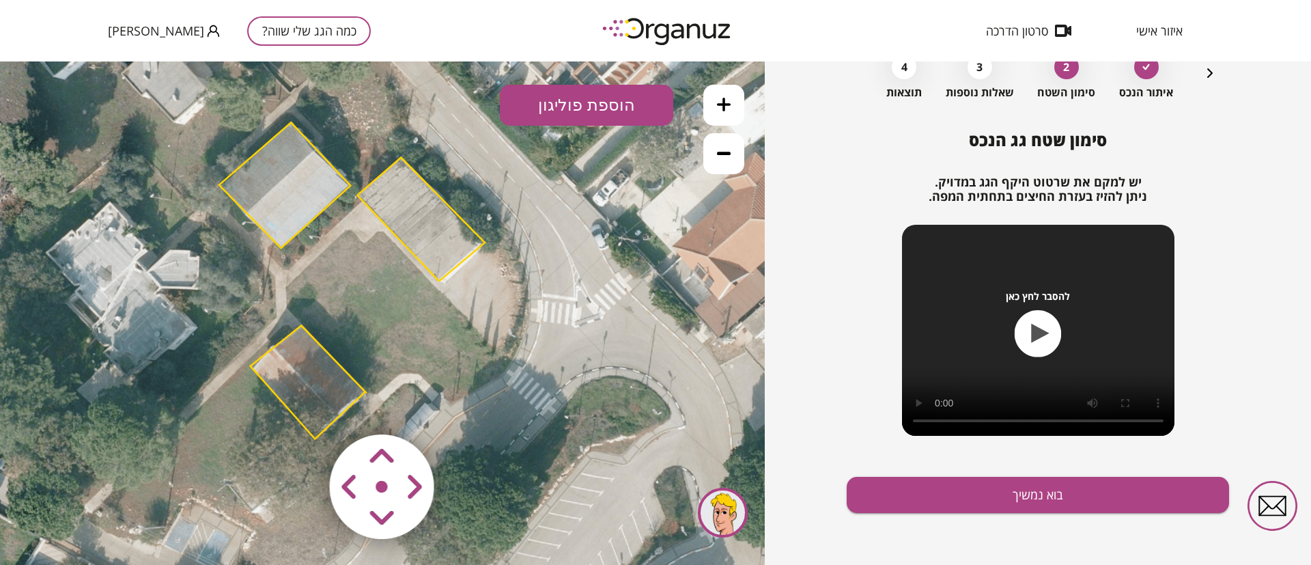
drag, startPoint x: 451, startPoint y: 287, endPoint x: 371, endPoint y: 266, distance: 82.7
click at [371, 266] on icon at bounding box center [269, 243] width 1311 height 1311
click at [292, 373] on polygon at bounding box center [308, 382] width 115 height 113
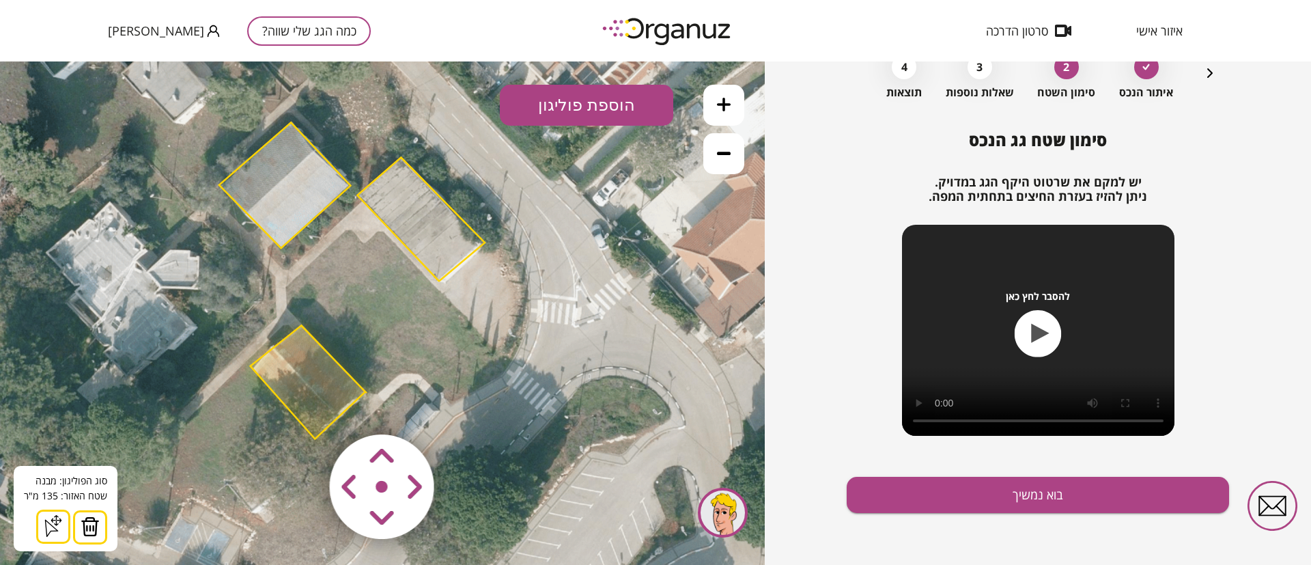
click at [296, 166] on polygon at bounding box center [284, 185] width 131 height 126
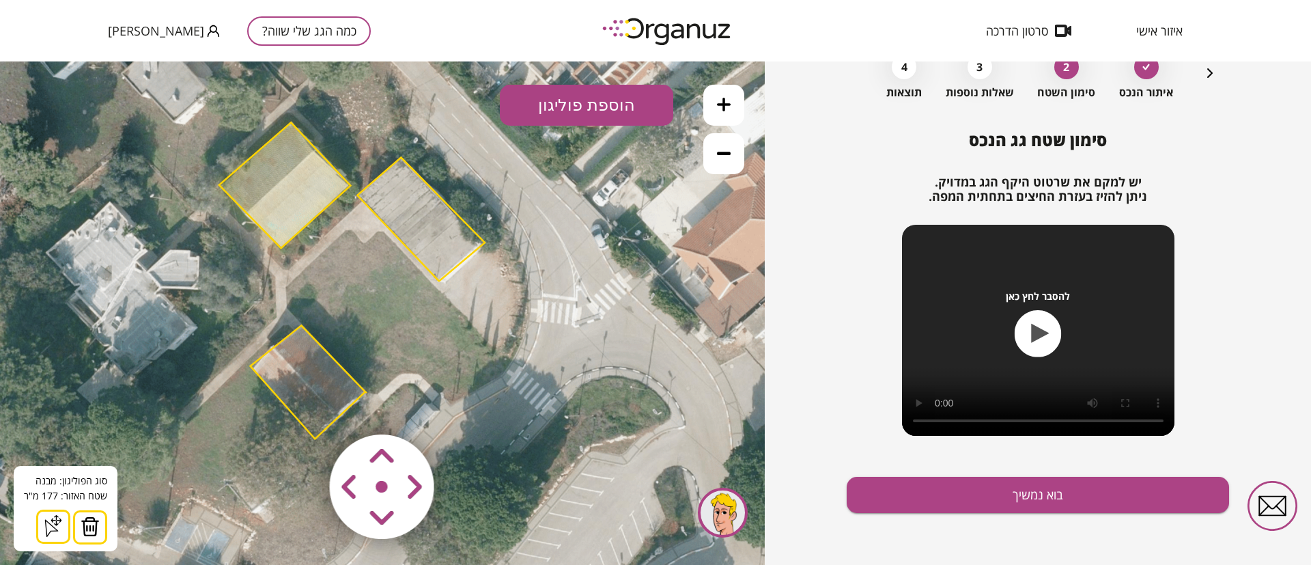
click at [436, 214] on polygon at bounding box center [421, 220] width 128 height 124
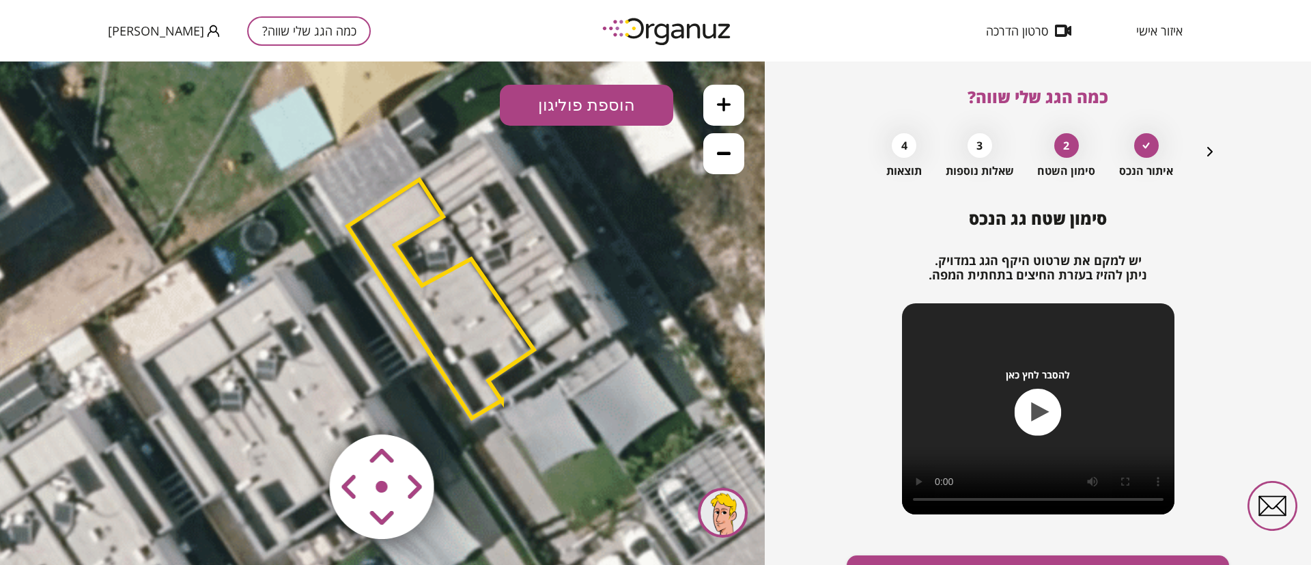
scroll to position [79, 0]
